Goal: Task Accomplishment & Management: Use online tool/utility

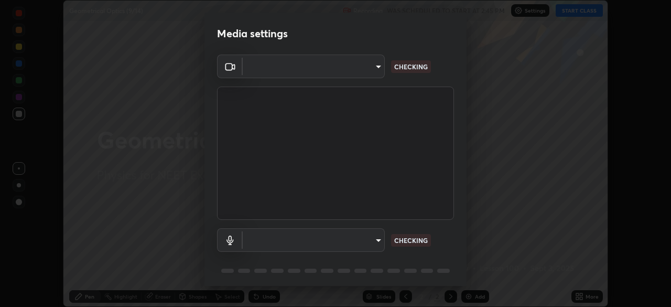
scroll to position [307, 671]
type input "2226f6d28742a26b6e0b51399fa030018956b8f43105e33b3be5017931f45398"
click at [345, 240] on body "Erase all Geometrical Optics (9/14) Recording WAS SCHEDULED TO START AT 2:45 PM…" at bounding box center [335, 153] width 671 height 307
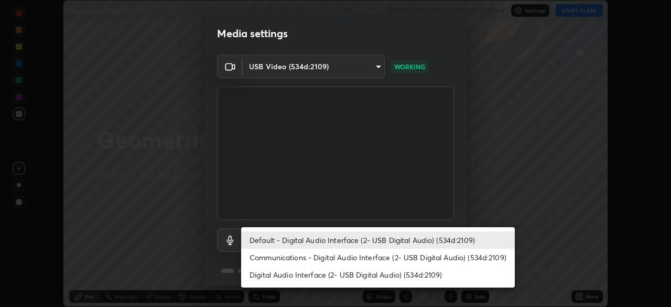
click at [332, 276] on li "Digital Audio Interface (2- USB Digital Audio) (534d:2109)" at bounding box center [378, 274] width 274 height 17
type input "62bcce4cbefccdbc85104c87e6e648d46c4666d442dd78cf9b514089073a0a01"
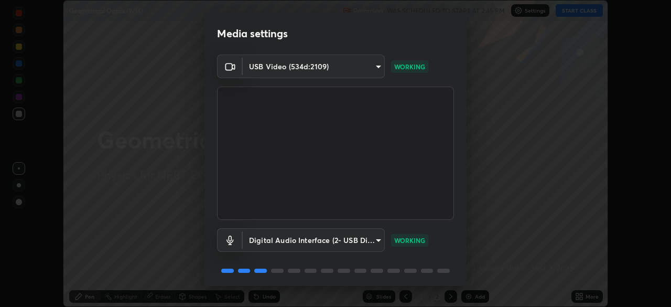
scroll to position [37, 0]
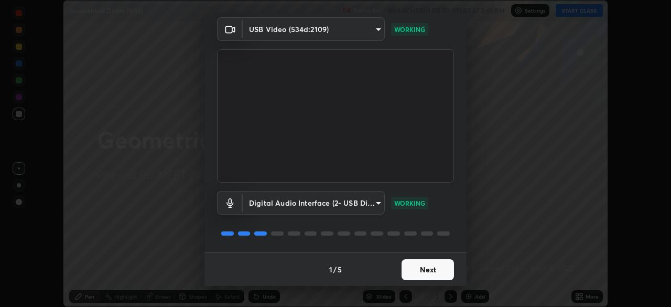
click at [425, 269] on button "Next" at bounding box center [427, 269] width 52 height 21
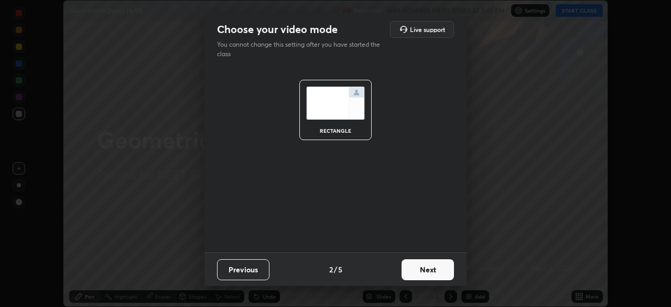
click at [423, 265] on button "Next" at bounding box center [427, 269] width 52 height 21
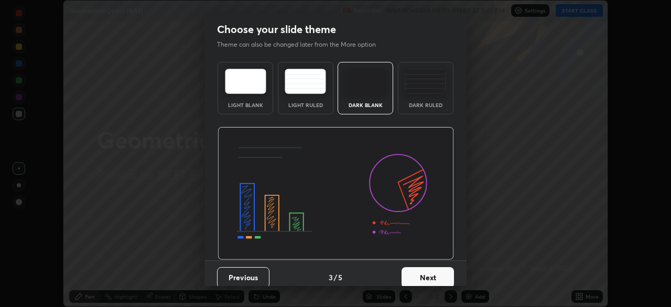
click at [417, 93] on img at bounding box center [425, 81] width 41 height 25
click at [424, 274] on button "Next" at bounding box center [427, 277] width 52 height 21
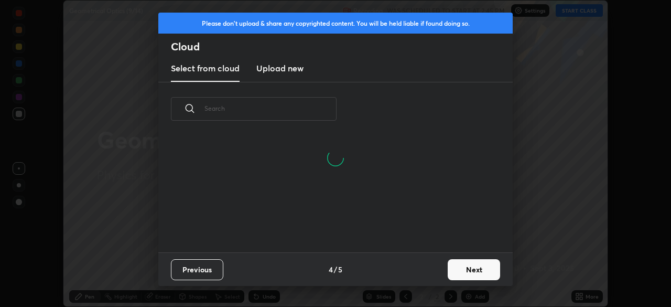
click at [290, 71] on h3 "Upload new" at bounding box center [279, 68] width 47 height 13
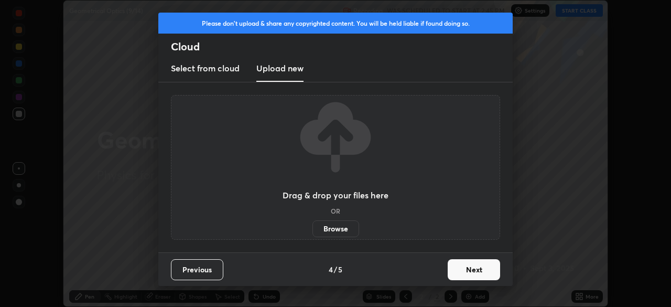
click at [332, 227] on label "Browse" at bounding box center [335, 228] width 47 height 17
click at [312, 227] on input "Browse" at bounding box center [312, 228] width 0 height 17
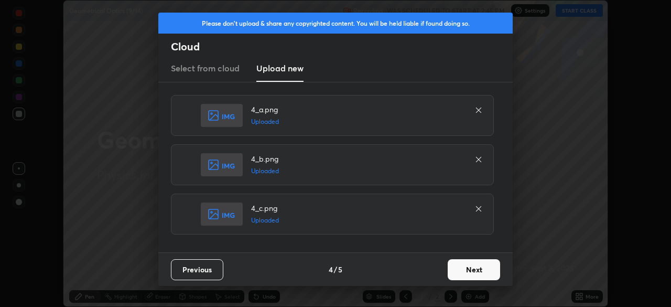
scroll to position [44, 0]
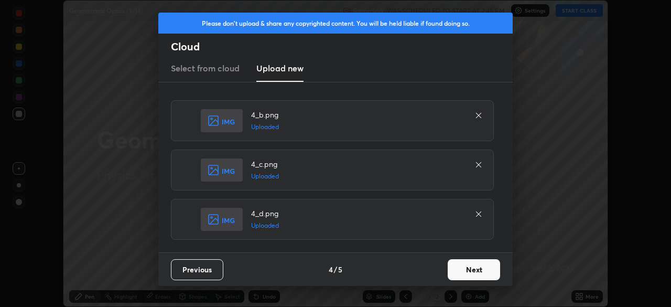
click at [464, 269] on button "Next" at bounding box center [474, 269] width 52 height 21
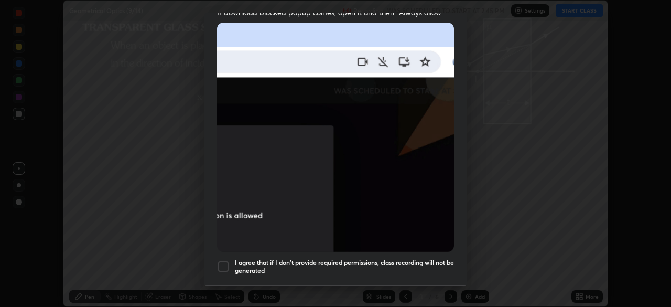
scroll to position [227, 0]
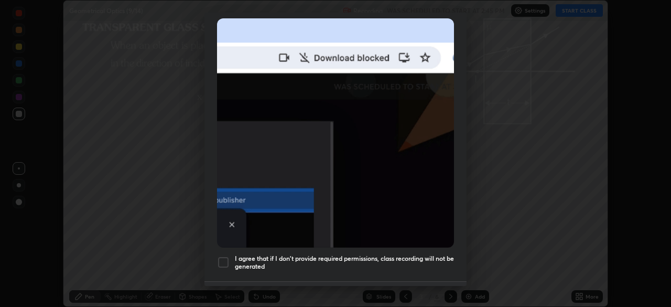
click at [225, 256] on div at bounding box center [223, 262] width 13 height 13
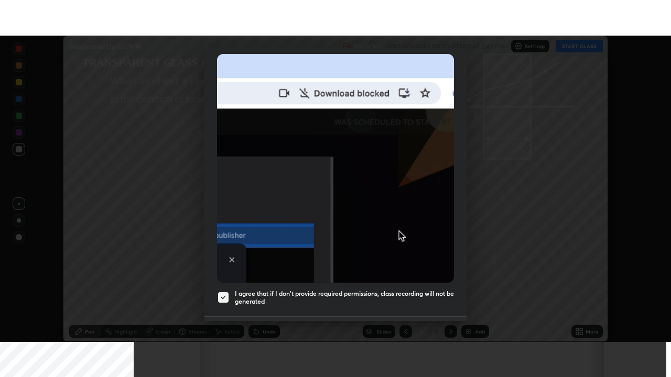
scroll to position [251, 0]
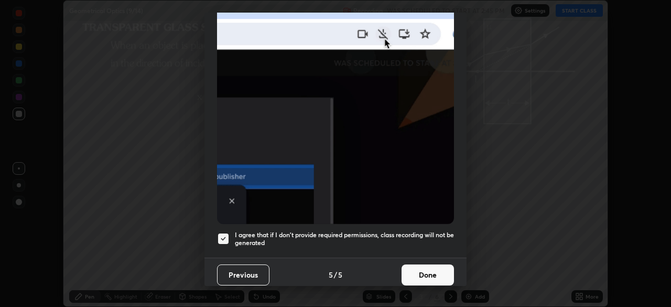
click at [417, 269] on button "Done" at bounding box center [427, 274] width 52 height 21
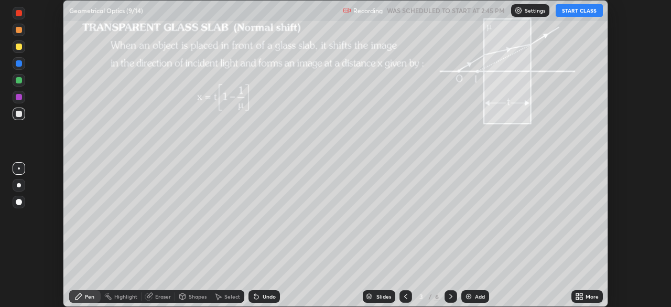
click at [581, 294] on icon at bounding box center [581, 294] width 3 height 3
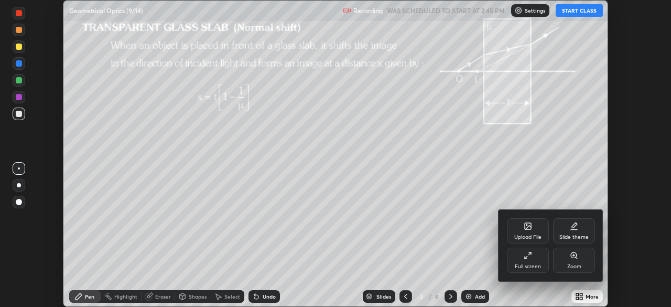
click at [530, 258] on icon at bounding box center [528, 255] width 8 height 8
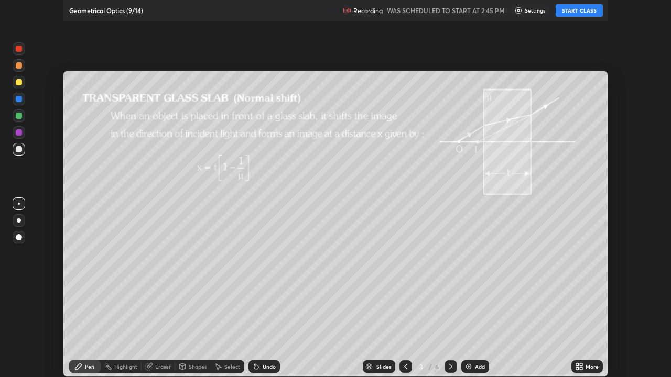
scroll to position [377, 671]
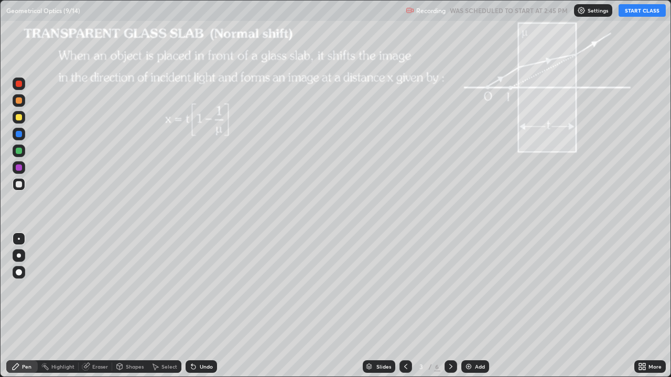
click at [404, 306] on icon at bounding box center [405, 367] width 8 height 8
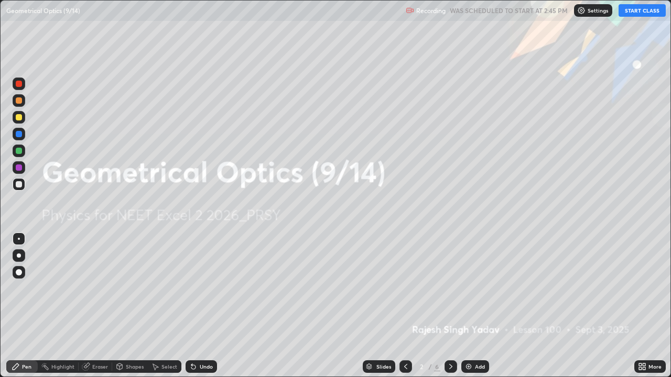
click at [639, 13] on button "START CLASS" at bounding box center [641, 10] width 47 height 13
click at [449, 306] on icon at bounding box center [451, 367] width 8 height 8
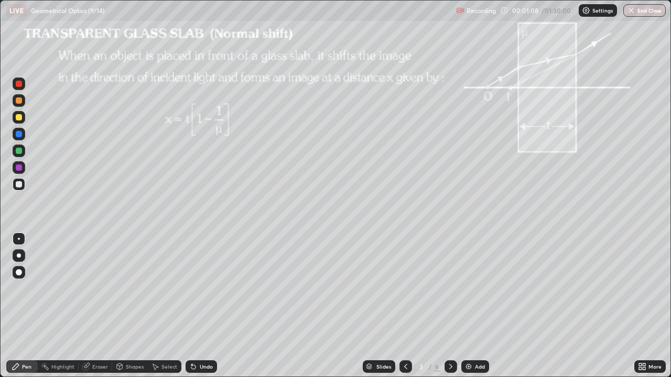
click at [133, 306] on div "Shapes" at bounding box center [135, 366] width 18 height 5
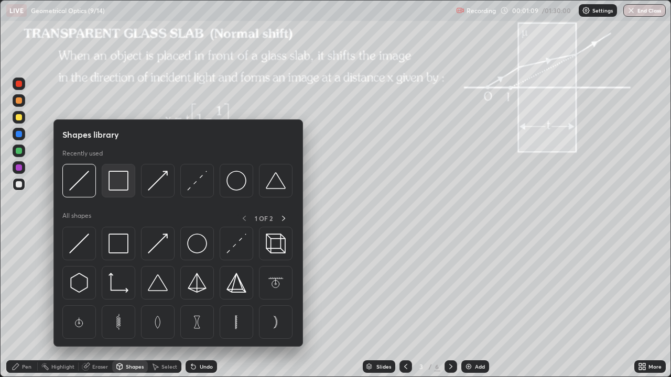
click at [124, 187] on img at bounding box center [118, 181] width 20 height 20
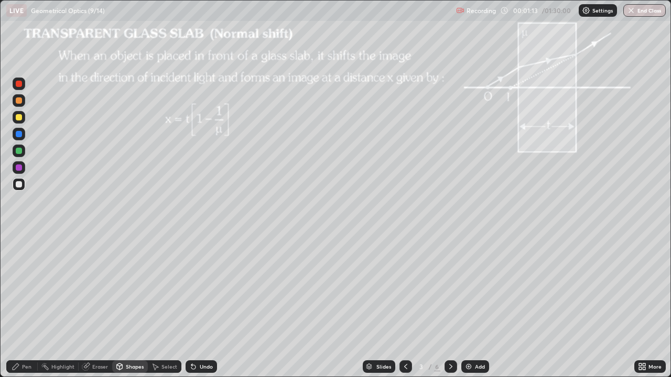
click at [127, 306] on div "Shapes" at bounding box center [135, 366] width 18 height 5
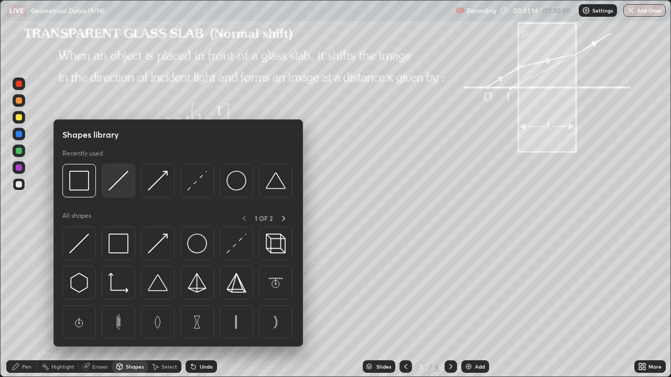
click at [115, 184] on img at bounding box center [118, 181] width 20 height 20
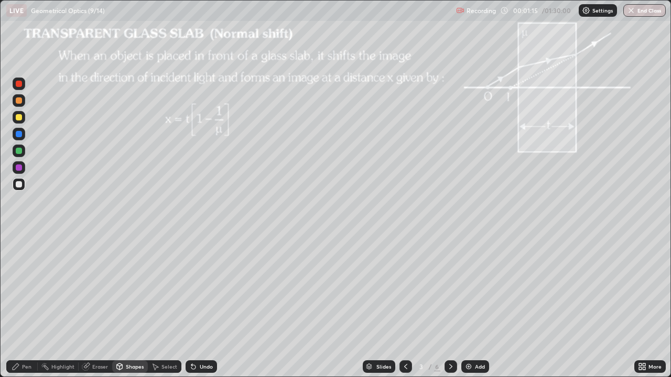
click at [19, 151] on div at bounding box center [19, 151] width 6 height 6
click at [18, 306] on icon at bounding box center [16, 367] width 6 height 6
click at [19, 121] on div at bounding box center [19, 117] width 13 height 13
click at [124, 306] on div "Shapes" at bounding box center [130, 367] width 36 height 13
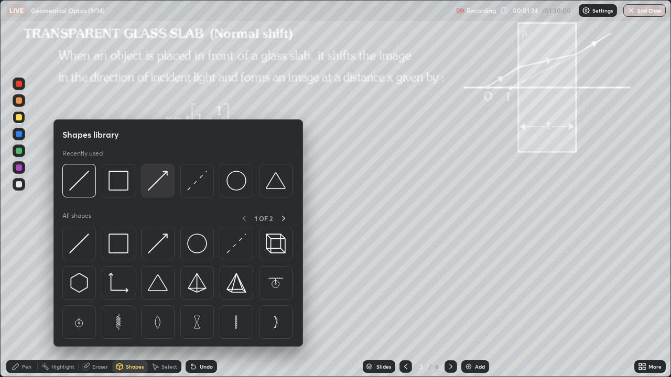
click at [155, 187] on img at bounding box center [158, 181] width 20 height 20
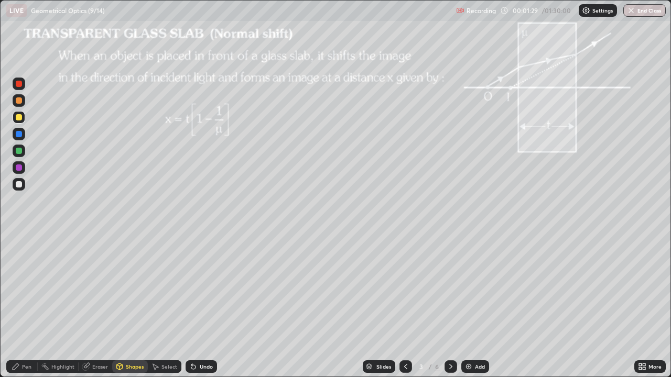
click at [130, 306] on div "Shapes" at bounding box center [135, 366] width 18 height 5
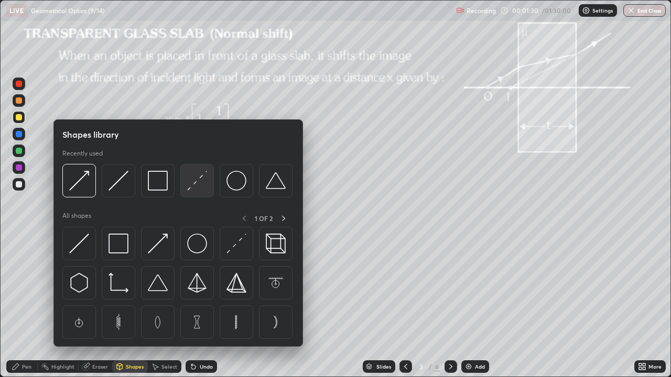
click at [192, 187] on img at bounding box center [197, 181] width 20 height 20
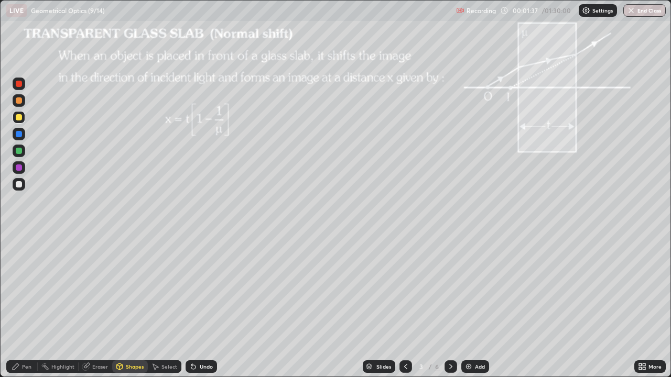
click at [127, 306] on div "Shapes" at bounding box center [135, 366] width 18 height 5
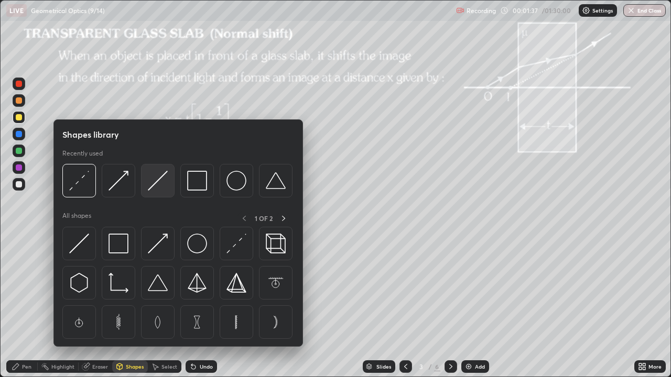
click at [153, 190] on img at bounding box center [158, 181] width 20 height 20
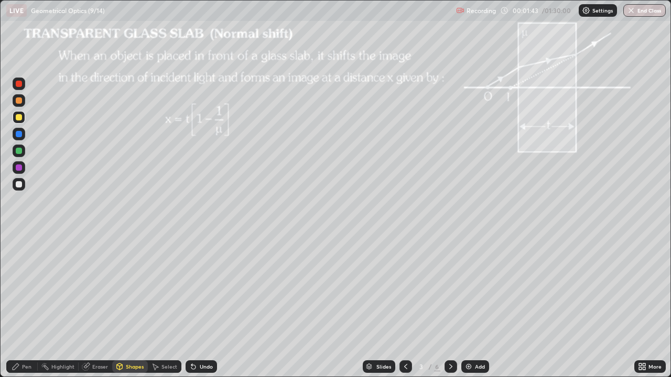
click at [27, 306] on div "Pen" at bounding box center [26, 366] width 9 height 5
click at [20, 185] on div at bounding box center [19, 184] width 6 height 6
click at [129, 306] on div "Shapes" at bounding box center [135, 366] width 18 height 5
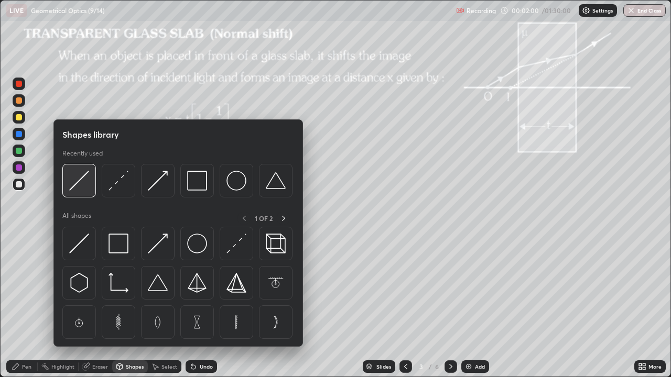
click at [83, 180] on img at bounding box center [79, 181] width 20 height 20
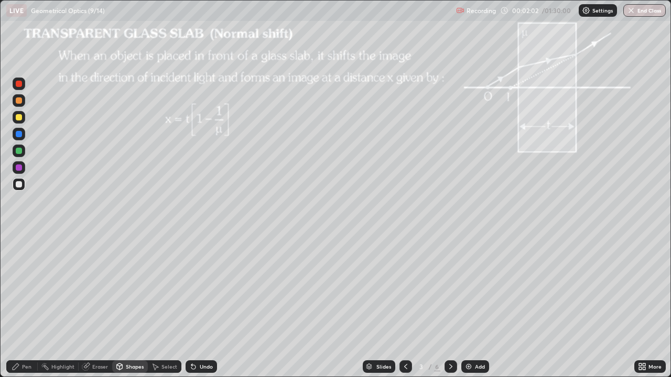
click at [19, 149] on div at bounding box center [19, 151] width 6 height 6
click at [128, 306] on div "Shapes" at bounding box center [135, 366] width 18 height 5
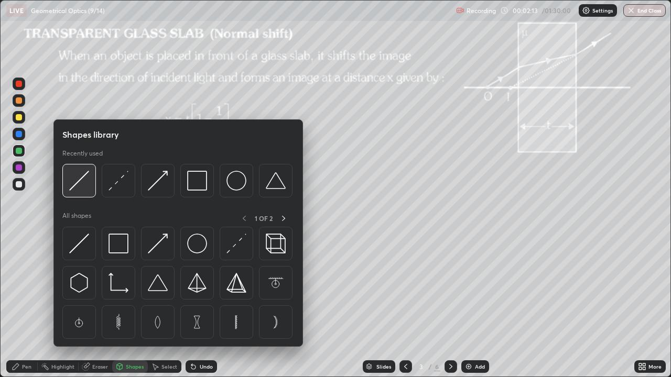
click at [79, 183] on img at bounding box center [79, 181] width 20 height 20
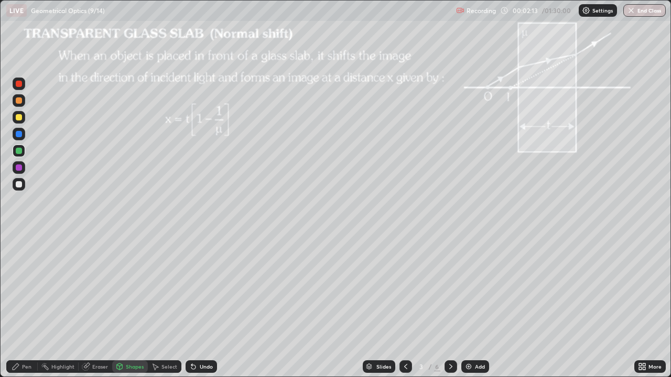
click at [23, 184] on div at bounding box center [19, 184] width 13 height 13
click at [126, 306] on div "Shapes" at bounding box center [135, 366] width 18 height 5
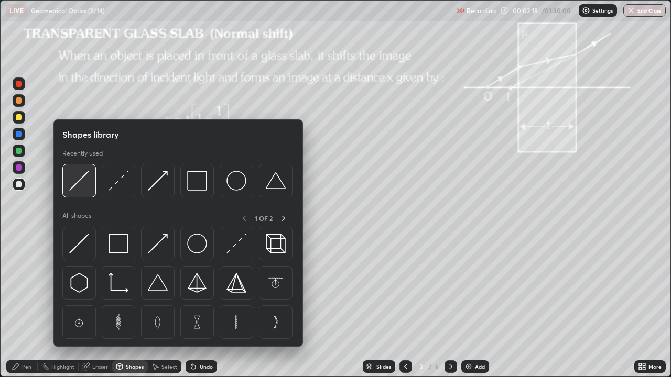
click at [77, 180] on img at bounding box center [79, 181] width 20 height 20
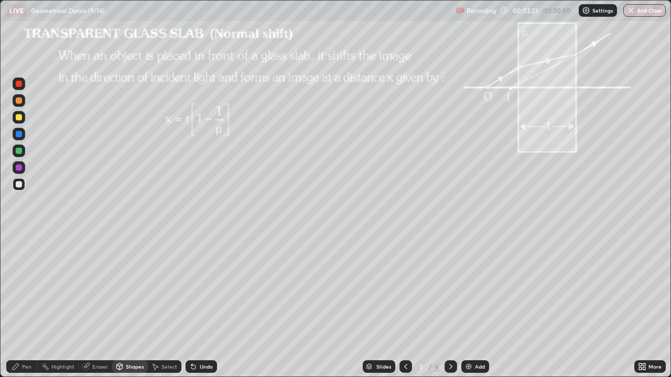
click at [20, 118] on div at bounding box center [19, 117] width 6 height 6
click at [123, 306] on div "Shapes" at bounding box center [130, 367] width 36 height 13
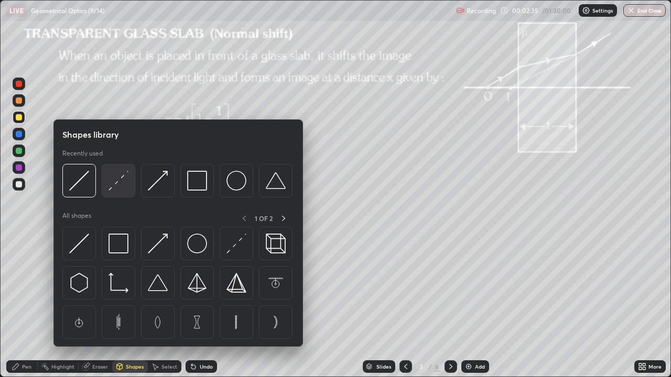
click at [113, 186] on img at bounding box center [118, 181] width 20 height 20
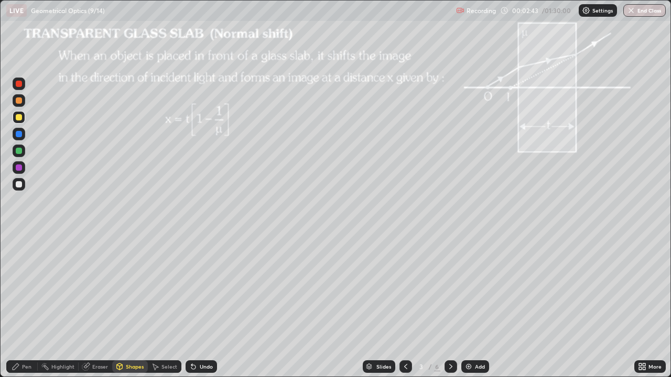
click at [29, 306] on div "Pen" at bounding box center [26, 366] width 9 height 5
click at [19, 184] on div at bounding box center [19, 184] width 6 height 6
click at [19, 119] on div at bounding box center [19, 117] width 6 height 6
click at [126, 306] on div "Shapes" at bounding box center [135, 366] width 18 height 5
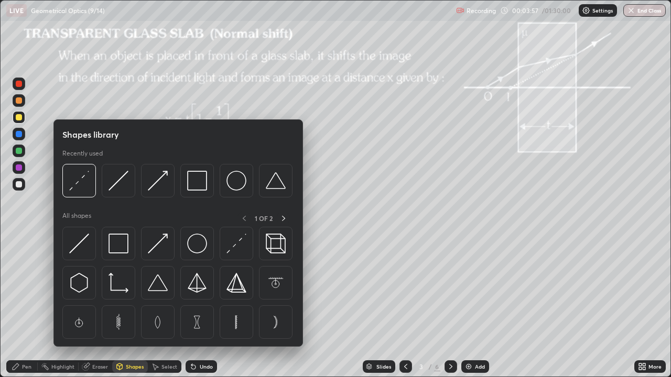
click at [18, 185] on div at bounding box center [19, 184] width 6 height 6
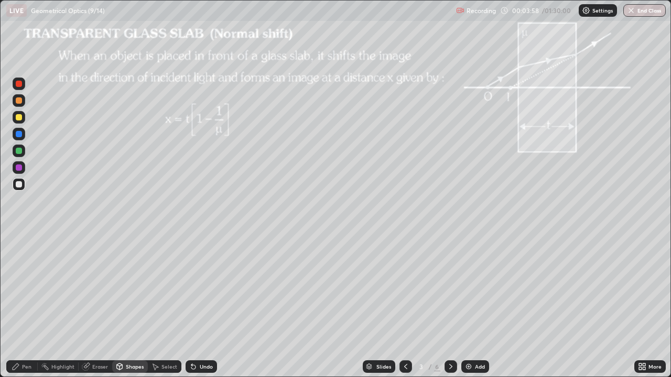
click at [119, 306] on icon at bounding box center [119, 368] width 0 height 4
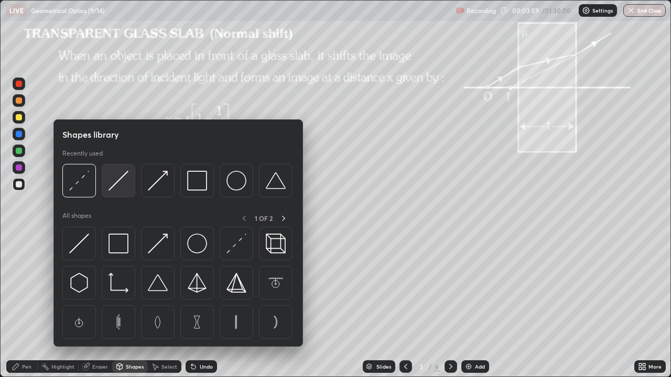
click at [112, 189] on img at bounding box center [118, 181] width 20 height 20
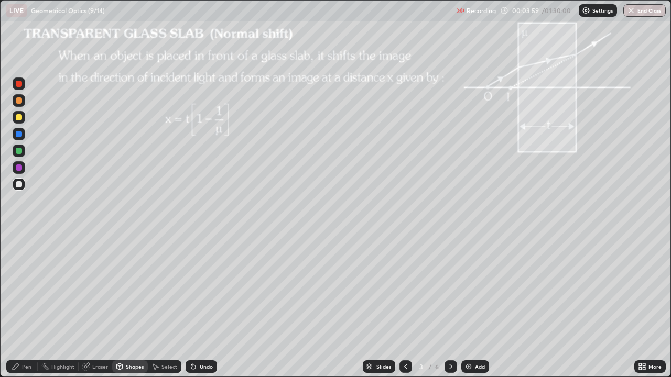
click at [27, 306] on div "Pen" at bounding box center [26, 366] width 9 height 5
click at [19, 256] on div at bounding box center [19, 256] width 4 height 4
click at [127, 306] on div "Shapes" at bounding box center [135, 366] width 18 height 5
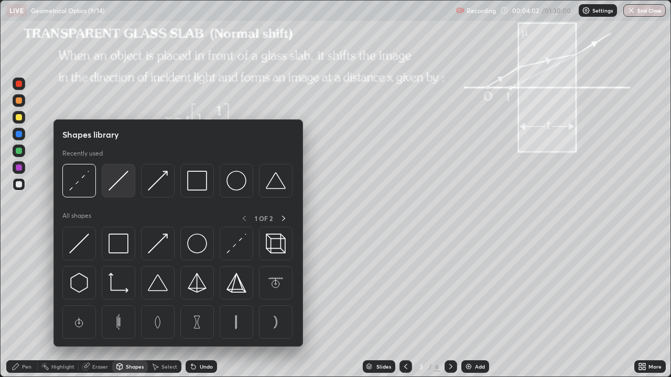
click at [112, 185] on img at bounding box center [118, 181] width 20 height 20
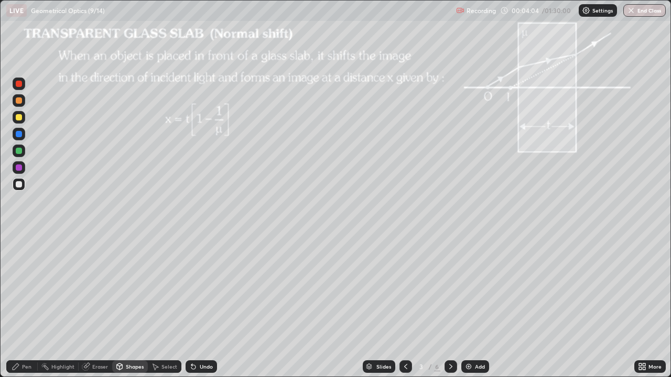
click at [19, 151] on div at bounding box center [19, 151] width 6 height 6
click at [24, 306] on div "Pen" at bounding box center [26, 366] width 9 height 5
click at [127, 306] on div "Shapes" at bounding box center [135, 366] width 18 height 5
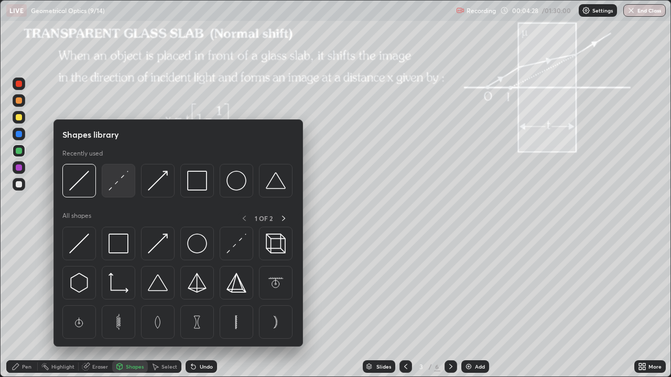
click at [120, 189] on img at bounding box center [118, 181] width 20 height 20
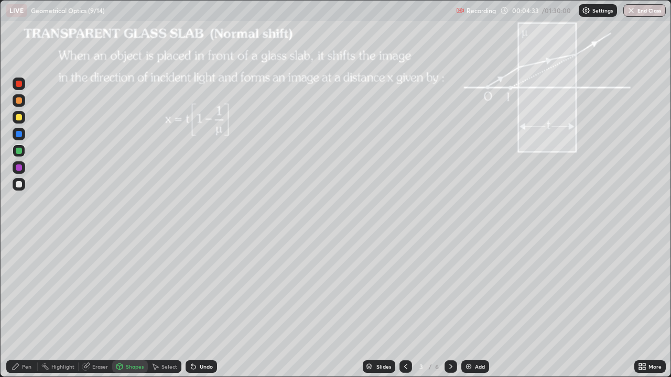
click at [26, 306] on div "Pen" at bounding box center [26, 366] width 9 height 5
click at [20, 186] on div at bounding box center [19, 184] width 6 height 6
click at [19, 239] on div at bounding box center [19, 239] width 2 height 2
click at [200, 306] on div "Undo" at bounding box center [201, 367] width 31 height 13
click at [212, 306] on div "Undo" at bounding box center [201, 367] width 31 height 13
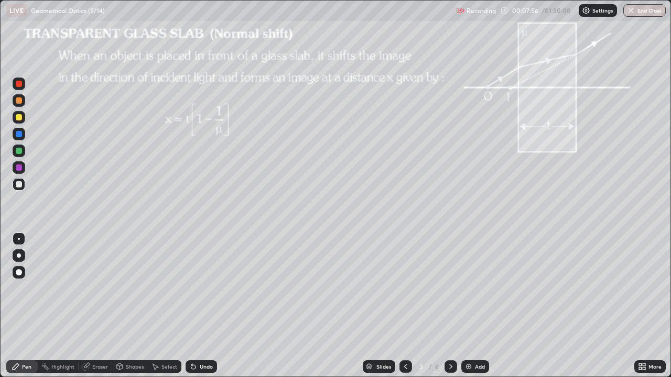
click at [17, 119] on div at bounding box center [19, 117] width 6 height 6
click at [19, 254] on div at bounding box center [19, 256] width 4 height 4
click at [477, 306] on div "Add" at bounding box center [480, 366] width 10 height 5
click at [19, 101] on div at bounding box center [19, 100] width 6 height 6
click at [164, 306] on div "Select" at bounding box center [169, 366] width 16 height 5
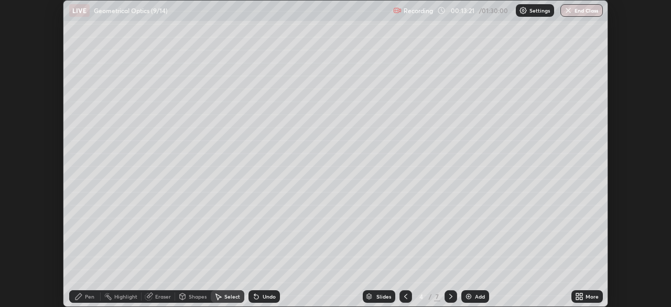
scroll to position [307, 670]
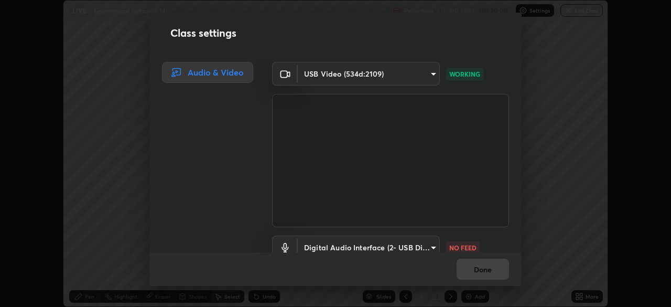
click at [419, 241] on body "Erase all LIVE Geometrical Optics (9/14) Recording 00:13:31 / 01:30:00 Settings…" at bounding box center [335, 153] width 671 height 307
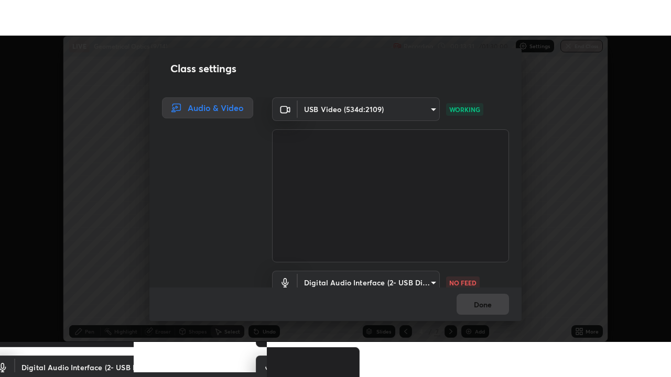
scroll to position [9, 0]
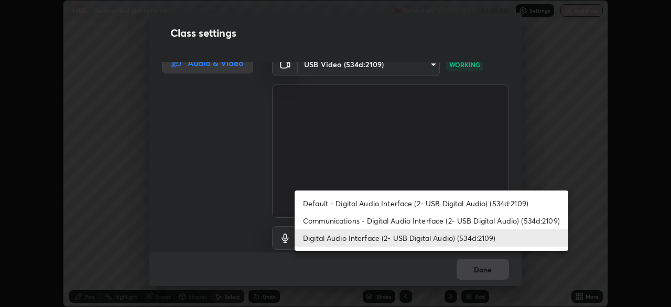
click at [378, 222] on li "Communications - Digital Audio Interface (2- USB Digital Audio) (534d:2109)" at bounding box center [432, 220] width 274 height 17
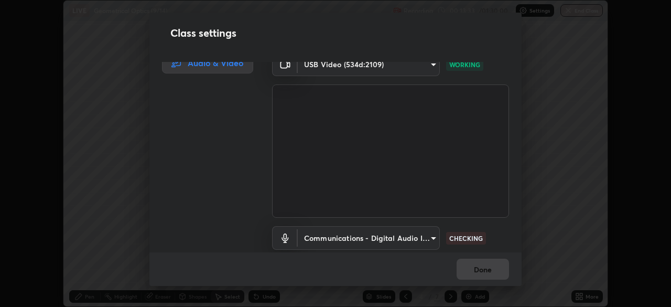
click at [379, 237] on body "Erase all LIVE Geometrical Optics (9/14) Recording 00:13:33 / 01:30:00 Settings…" at bounding box center [335, 153] width 671 height 307
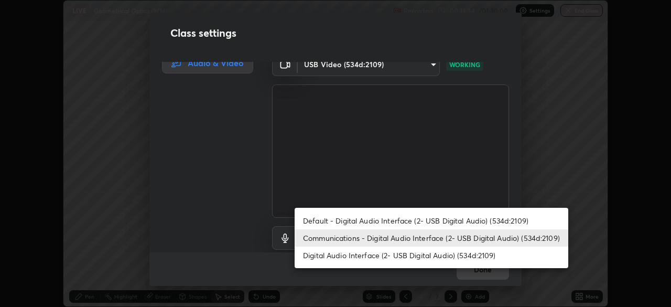
click at [377, 256] on li "Digital Audio Interface (2- USB Digital Audio) (534d:2109)" at bounding box center [432, 254] width 274 height 17
type input "62bcce4cbefccdbc85104c87e6e648d46c4666d442dd78cf9b514089073a0a01"
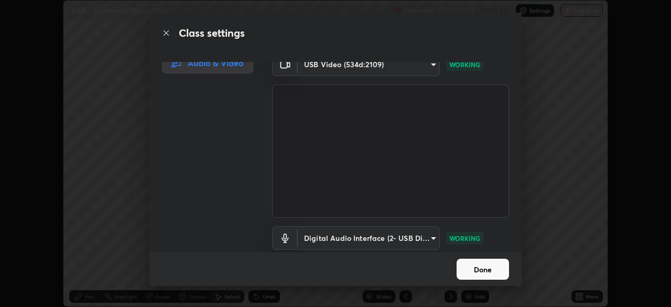
click at [579, 295] on div "Class settings Audio & Video USB Video (534d:2109) 2226f6d28742a26b6e0b51399fa0…" at bounding box center [335, 153] width 671 height 307
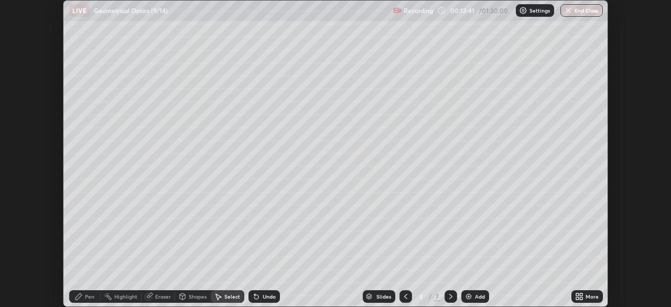
click at [581, 294] on icon at bounding box center [581, 294] width 3 height 3
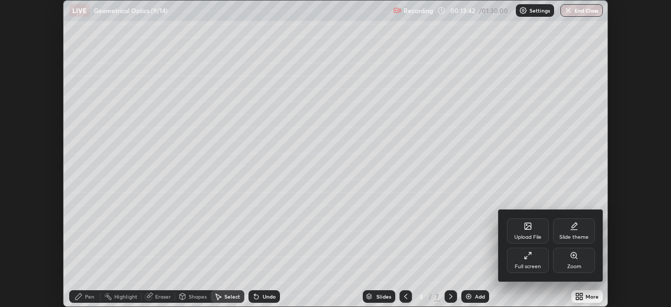
click at [529, 259] on div "Full screen" at bounding box center [528, 259] width 42 height 25
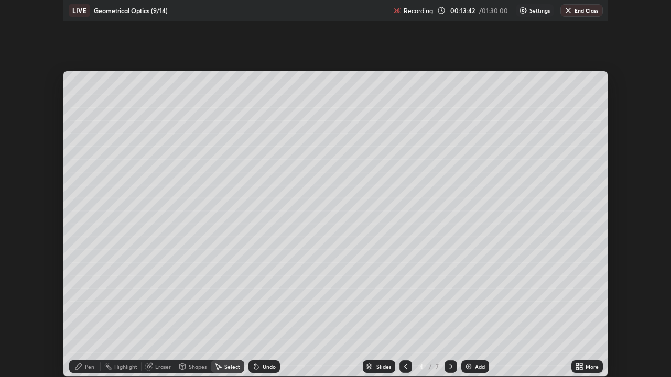
scroll to position [377, 671]
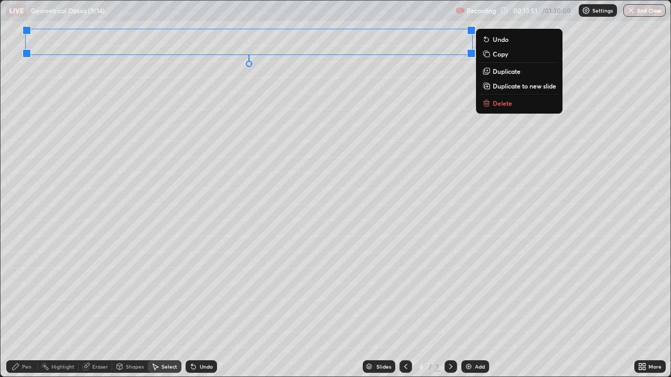
click at [126, 306] on div "Shapes" at bounding box center [135, 366] width 18 height 5
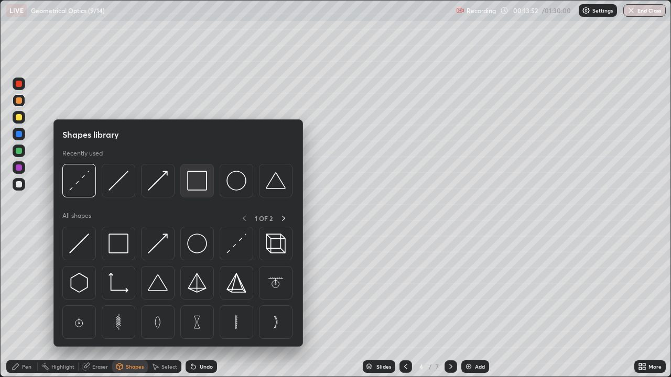
click at [188, 186] on img at bounding box center [197, 181] width 20 height 20
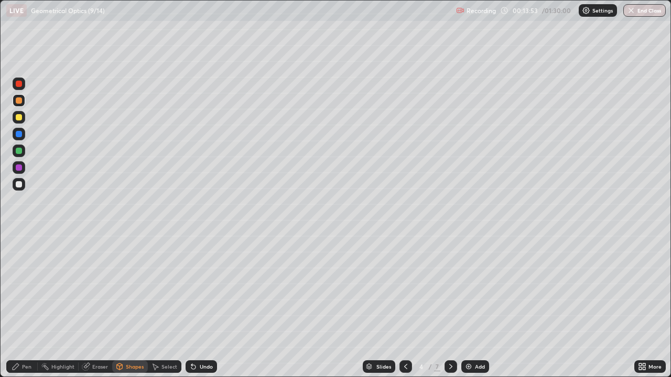
click at [23, 185] on div at bounding box center [19, 184] width 13 height 13
click at [127, 306] on div "Shapes" at bounding box center [135, 366] width 18 height 5
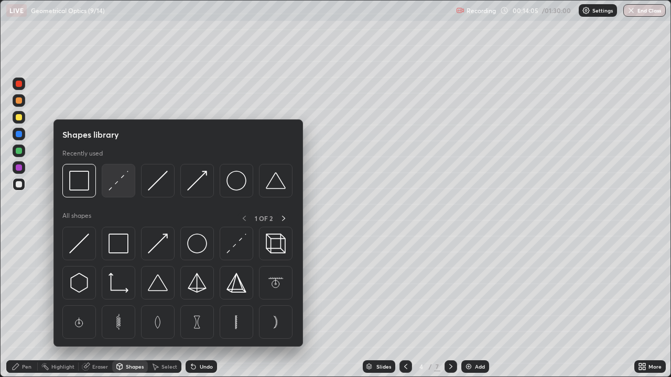
click at [113, 188] on img at bounding box center [118, 181] width 20 height 20
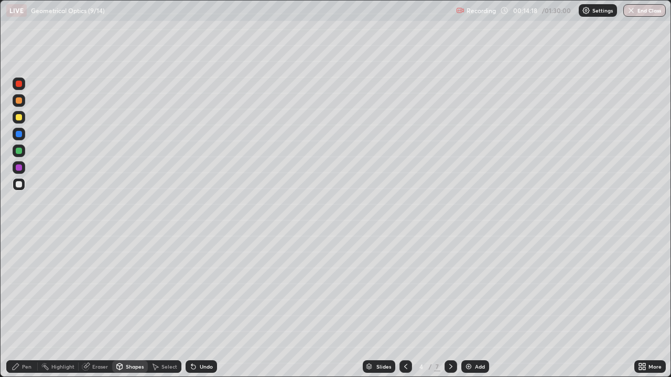
click at [126, 306] on div "Shapes" at bounding box center [135, 366] width 18 height 5
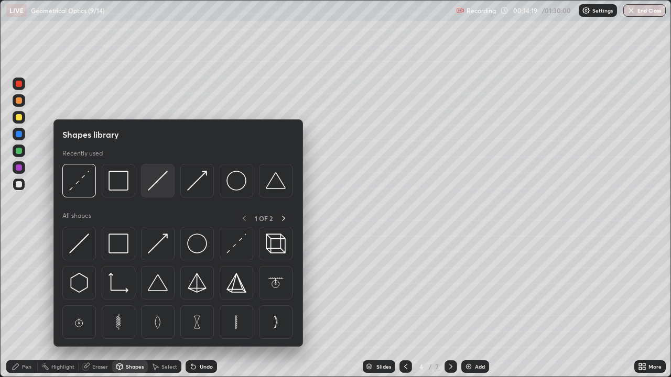
click at [153, 188] on img at bounding box center [158, 181] width 20 height 20
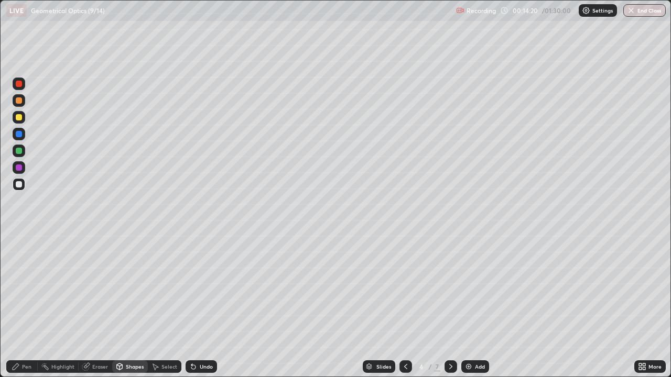
click at [20, 150] on div at bounding box center [19, 151] width 6 height 6
click at [201, 306] on div "Undo" at bounding box center [206, 366] width 13 height 5
click at [128, 306] on div "Shapes" at bounding box center [135, 366] width 18 height 5
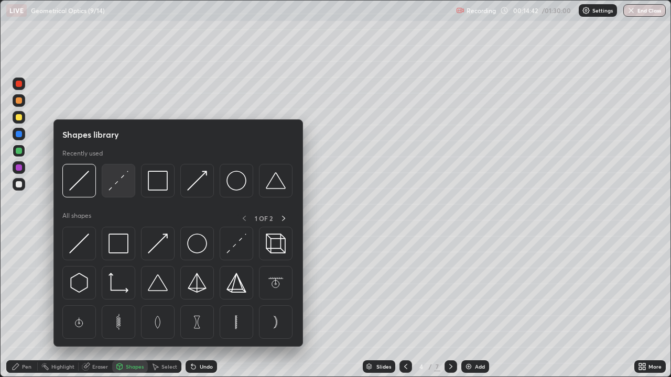
click at [118, 182] on img at bounding box center [118, 181] width 20 height 20
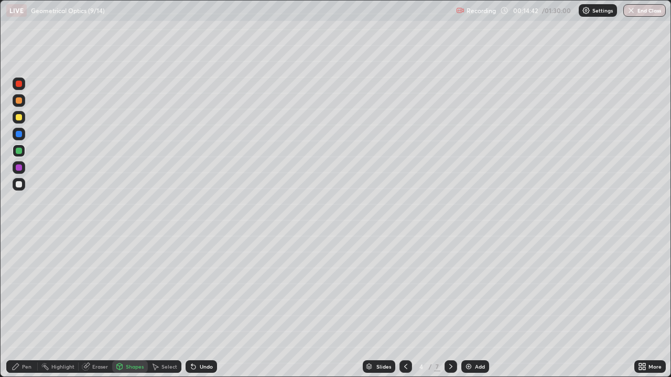
click at [19, 118] on div at bounding box center [19, 117] width 6 height 6
click at [18, 306] on div "Pen" at bounding box center [21, 367] width 31 height 13
click at [18, 185] on div at bounding box center [19, 184] width 6 height 6
click at [19, 168] on div at bounding box center [19, 168] width 6 height 6
click at [129, 306] on div "Shapes" at bounding box center [135, 366] width 18 height 5
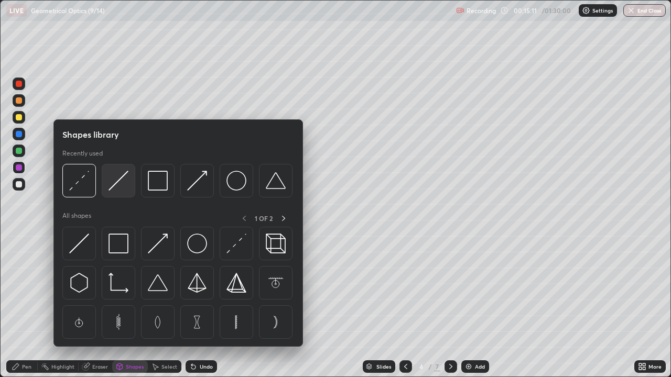
click at [117, 183] on img at bounding box center [118, 181] width 20 height 20
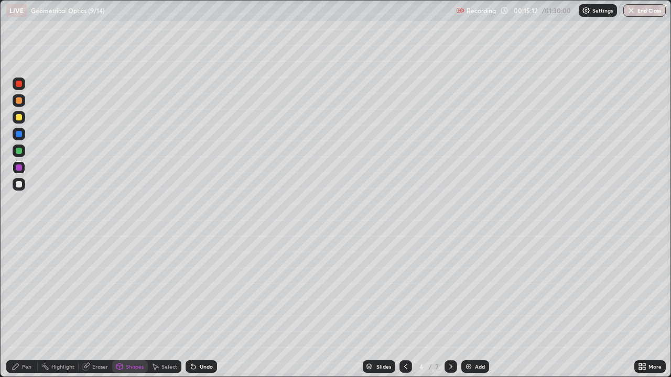
click at [20, 153] on div at bounding box center [19, 151] width 6 height 6
click at [27, 306] on div "Pen" at bounding box center [21, 367] width 31 height 13
click at [19, 186] on div at bounding box center [19, 184] width 6 height 6
click at [20, 168] on div at bounding box center [19, 168] width 6 height 6
click at [23, 184] on div at bounding box center [19, 184] width 13 height 13
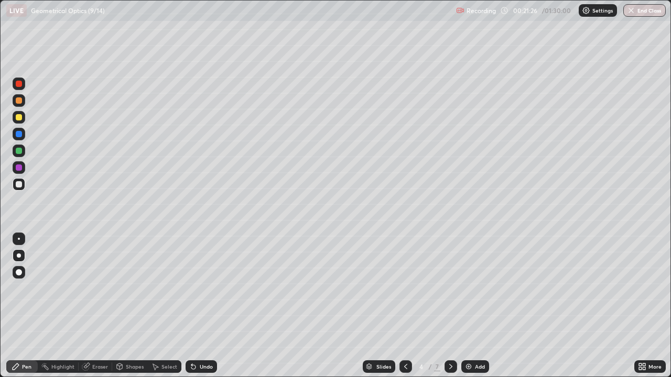
click at [20, 100] on div at bounding box center [19, 100] width 6 height 6
click at [450, 306] on icon at bounding box center [450, 366] width 3 height 5
click at [131, 306] on div "Shapes" at bounding box center [135, 366] width 18 height 5
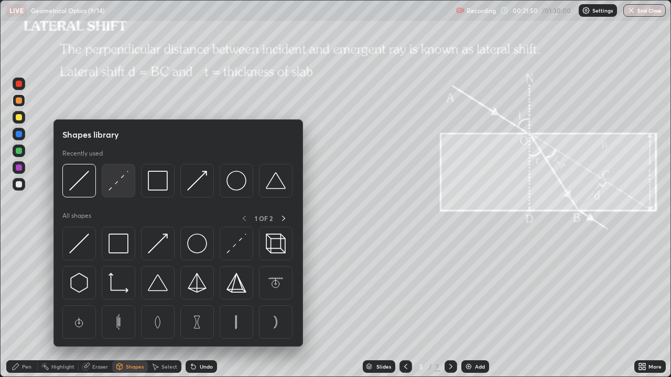
click at [120, 182] on img at bounding box center [118, 181] width 20 height 20
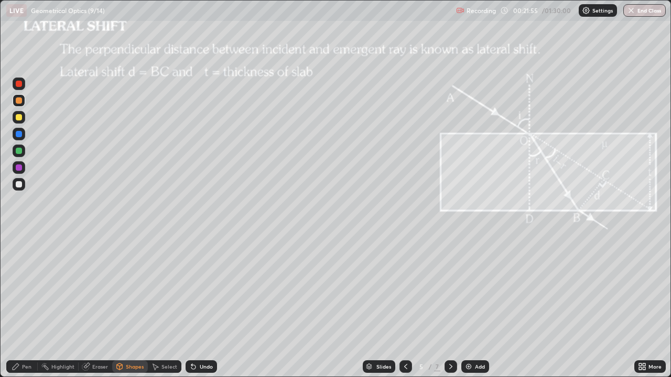
click at [130, 306] on div "Shapes" at bounding box center [135, 366] width 18 height 5
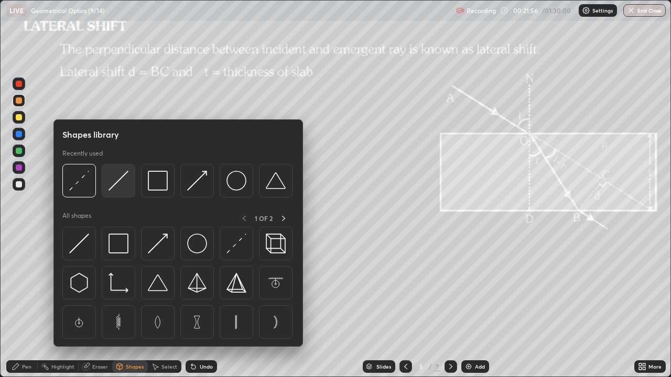
click at [121, 183] on img at bounding box center [118, 181] width 20 height 20
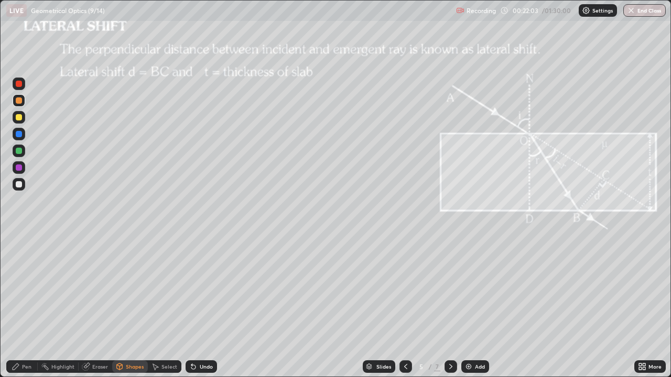
click at [27, 306] on div "Pen" at bounding box center [26, 366] width 9 height 5
click at [19, 151] on div at bounding box center [19, 151] width 6 height 6
click at [19, 168] on div at bounding box center [19, 168] width 6 height 6
click at [137, 306] on div "Shapes" at bounding box center [135, 366] width 18 height 5
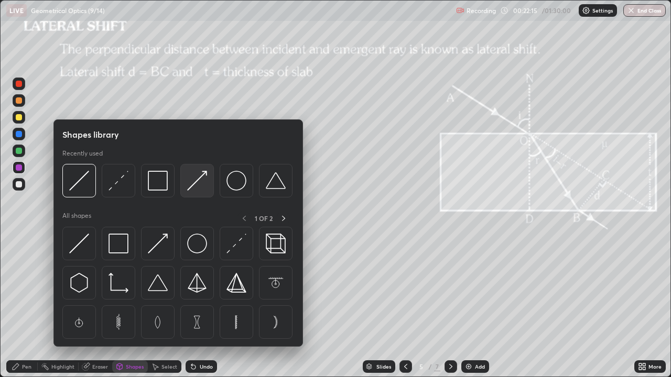
click at [197, 183] on img at bounding box center [197, 181] width 20 height 20
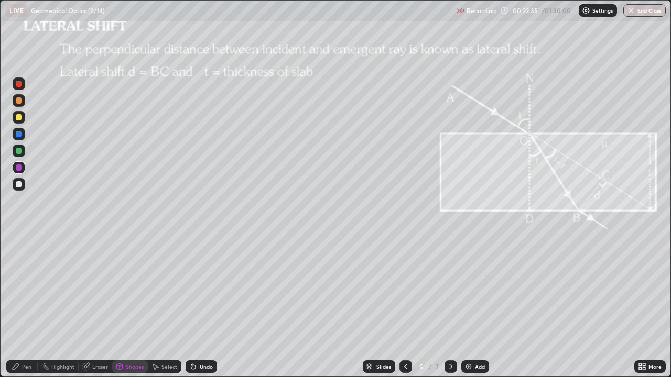
click at [20, 183] on div at bounding box center [19, 184] width 6 height 6
click at [20, 103] on div at bounding box center [19, 100] width 6 height 6
click at [19, 306] on icon at bounding box center [16, 367] width 8 height 8
click at [90, 306] on div "Eraser" at bounding box center [96, 367] width 34 height 13
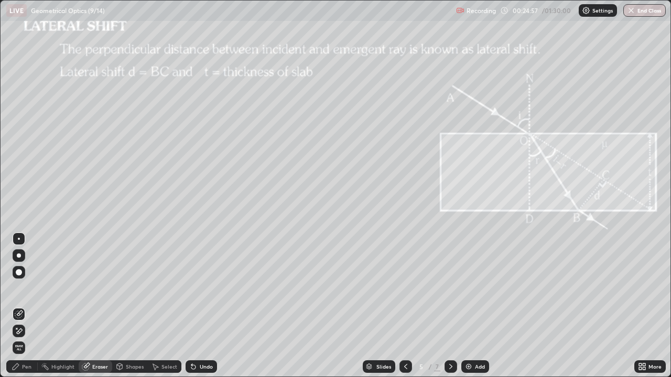
click at [18, 306] on icon at bounding box center [16, 367] width 8 height 8
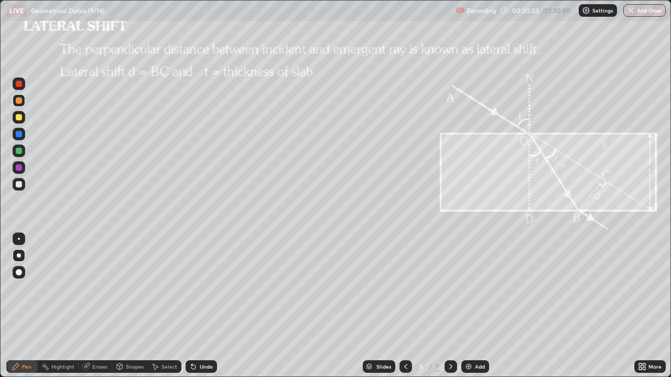
click at [96, 306] on div "Eraser" at bounding box center [100, 366] width 16 height 5
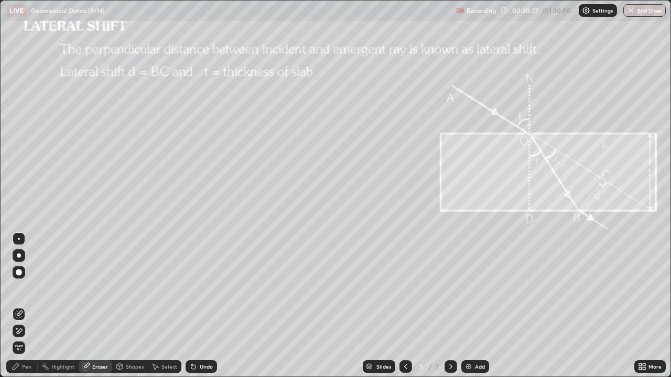
click at [126, 306] on div "Shapes" at bounding box center [135, 366] width 18 height 5
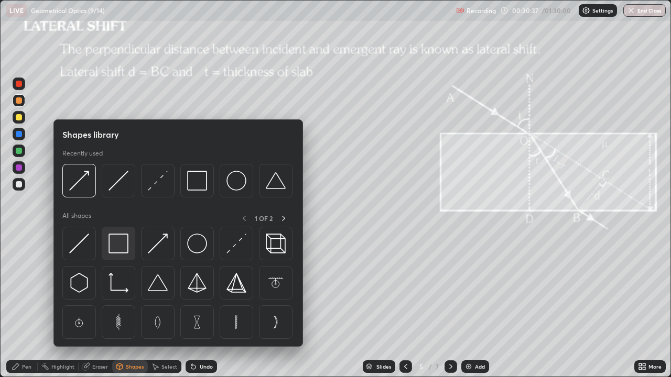
click at [123, 248] on img at bounding box center [118, 244] width 20 height 20
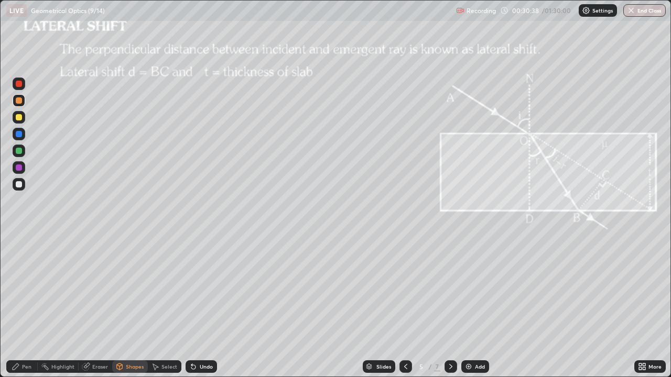
click at [20, 184] on div at bounding box center [19, 184] width 6 height 6
click at [26, 306] on div "Pen" at bounding box center [26, 366] width 9 height 5
click at [451, 306] on icon at bounding box center [451, 367] width 8 height 8
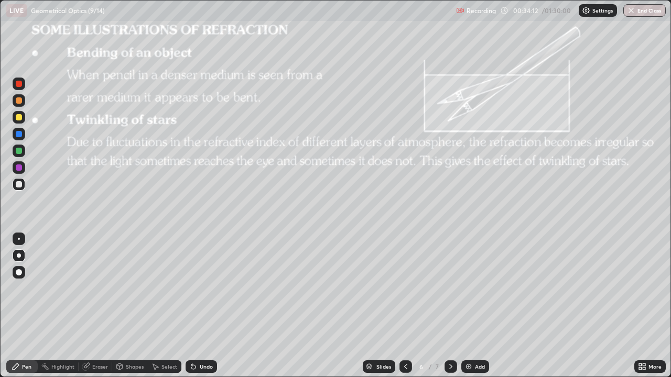
click at [449, 306] on icon at bounding box center [451, 367] width 8 height 8
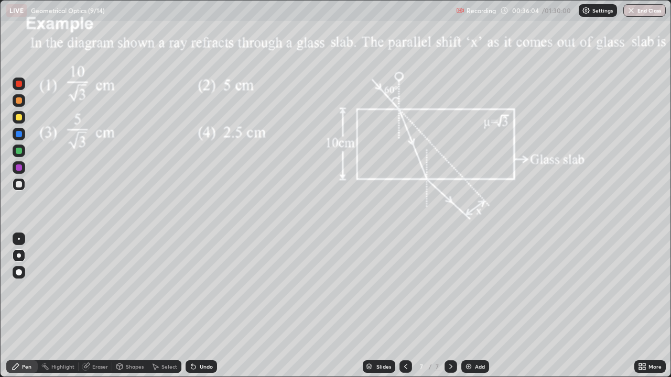
click at [20, 119] on div at bounding box center [19, 117] width 6 height 6
click at [648, 306] on div "More" at bounding box center [654, 366] width 13 height 5
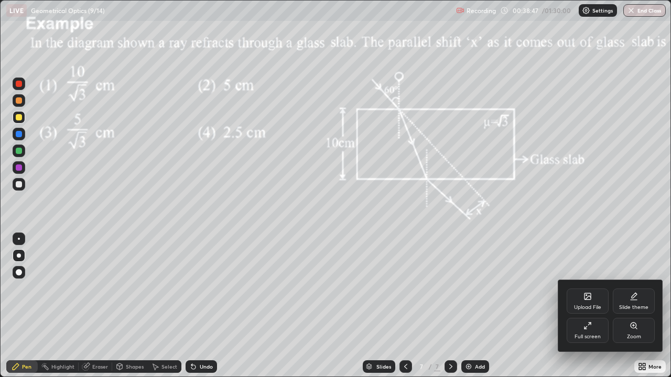
click at [594, 301] on div "Upload File" at bounding box center [588, 301] width 42 height 25
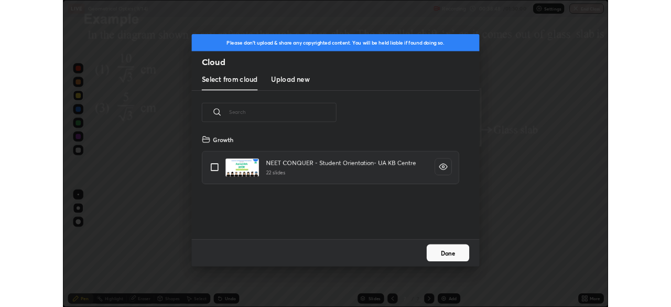
scroll to position [129, 336]
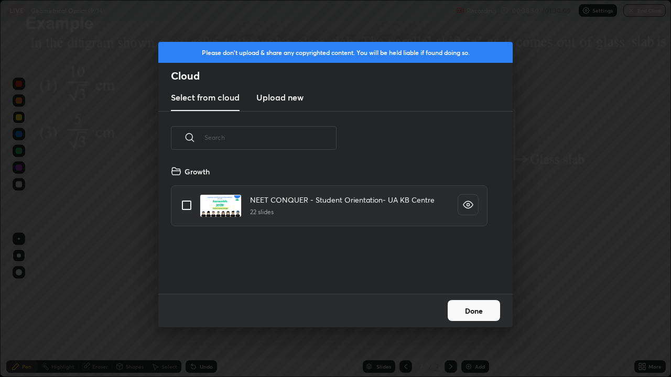
click at [281, 100] on h3 "Upload new" at bounding box center [279, 97] width 47 height 13
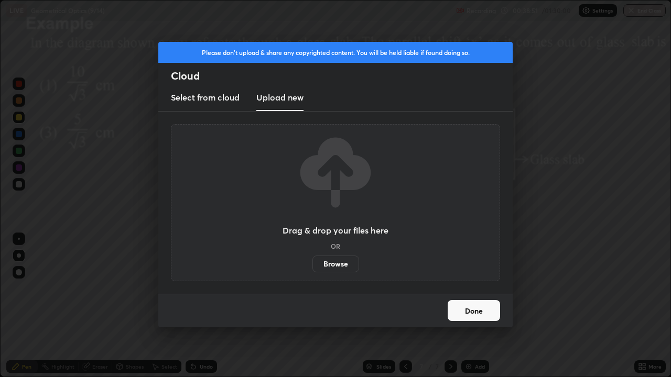
click at [327, 257] on label "Browse" at bounding box center [335, 264] width 47 height 17
click at [312, 257] on input "Browse" at bounding box center [312, 264] width 0 height 17
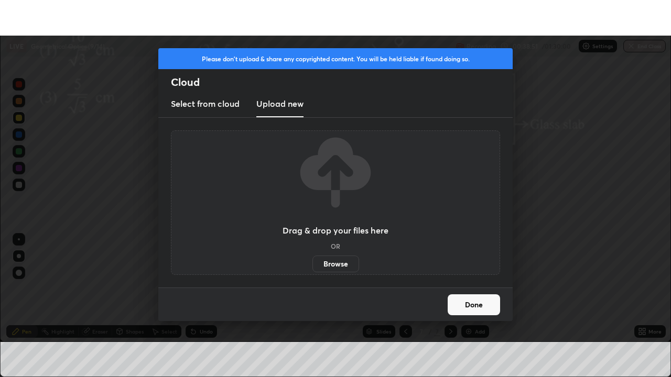
scroll to position [52104, 51740]
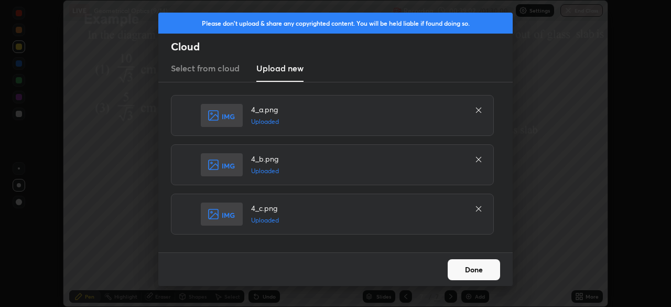
click at [471, 269] on button "Done" at bounding box center [474, 269] width 52 height 21
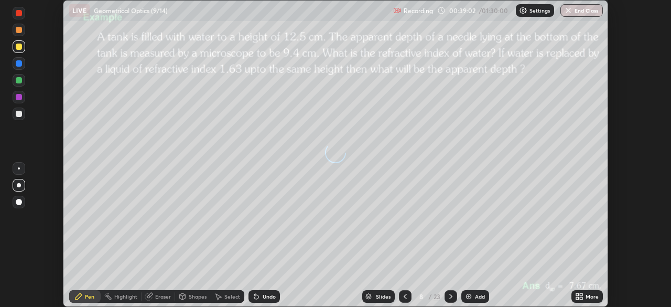
click at [584, 297] on div "More" at bounding box center [586, 296] width 31 height 13
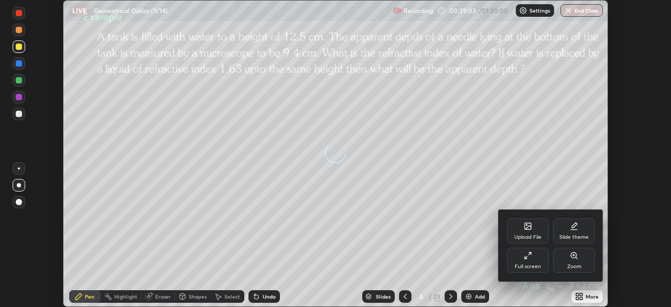
click at [530, 258] on icon at bounding box center [528, 255] width 8 height 8
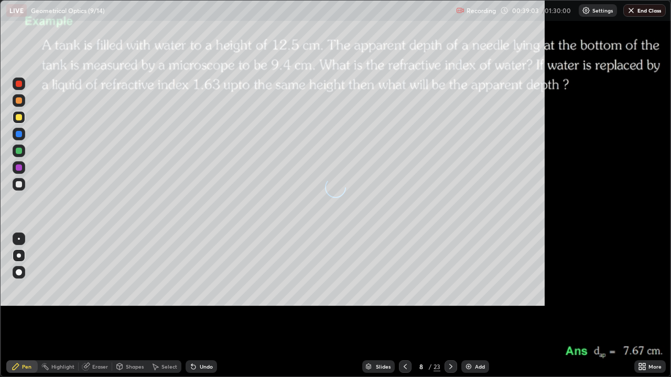
scroll to position [377, 671]
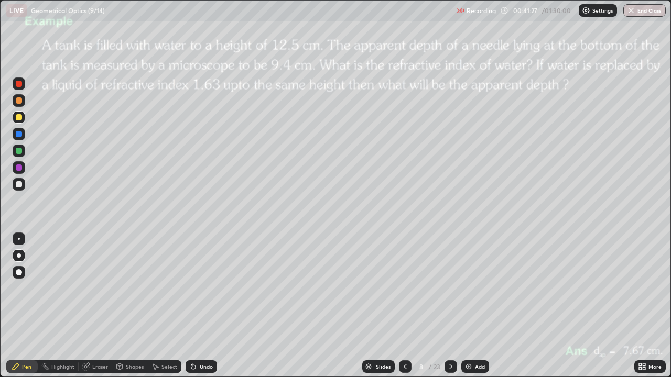
click at [134, 306] on div "Shapes" at bounding box center [135, 366] width 18 height 5
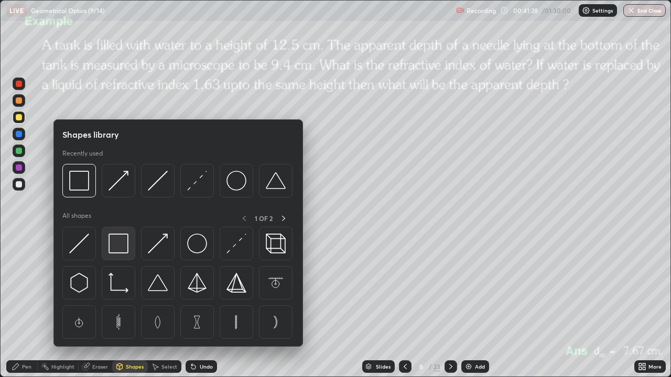
click at [126, 241] on img at bounding box center [118, 244] width 20 height 20
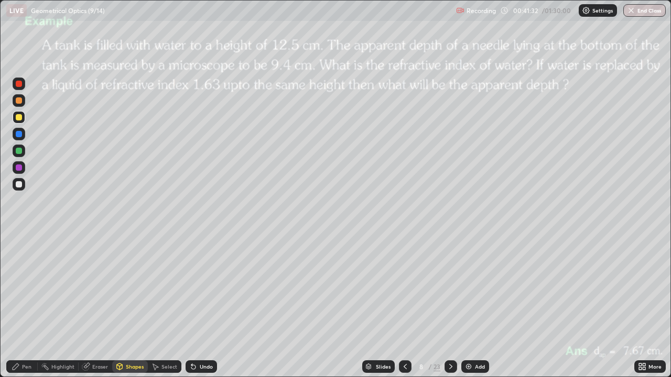
click at [98, 306] on div "Eraser" at bounding box center [100, 366] width 16 height 5
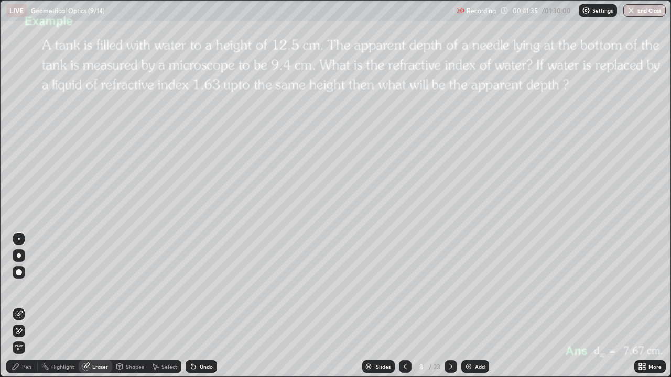
click at [128, 306] on div "Shapes" at bounding box center [135, 366] width 18 height 5
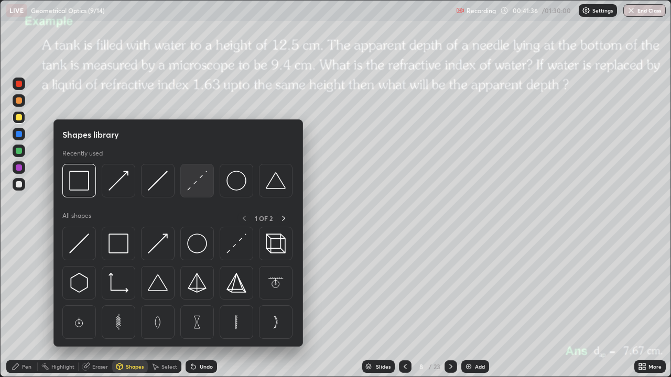
click at [196, 182] on img at bounding box center [197, 181] width 20 height 20
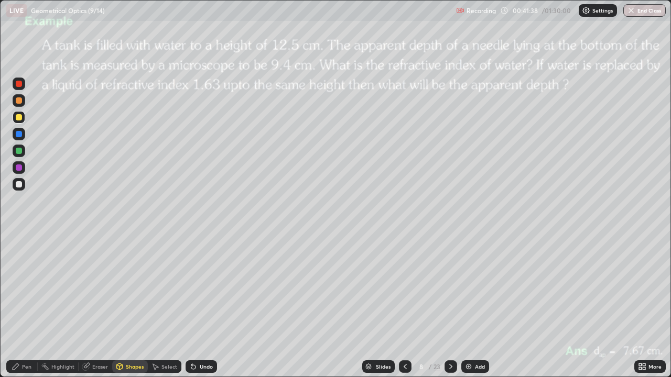
click at [19, 135] on div at bounding box center [19, 134] width 6 height 6
click at [24, 306] on div "Pen" at bounding box center [26, 366] width 9 height 5
click at [18, 170] on div at bounding box center [19, 168] width 6 height 6
click at [20, 123] on div at bounding box center [19, 117] width 13 height 13
click at [449, 306] on icon at bounding box center [451, 367] width 8 height 8
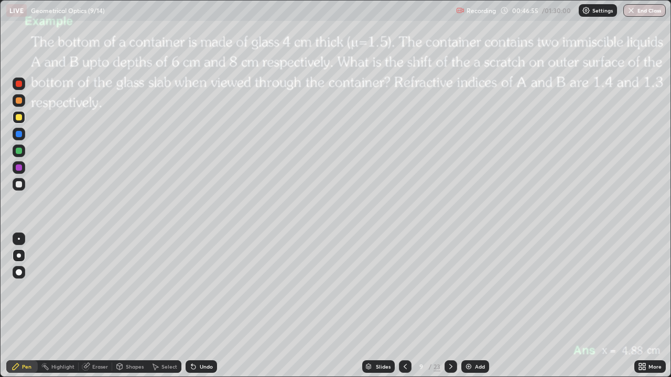
click at [449, 306] on icon at bounding box center [451, 367] width 8 height 8
click at [133, 306] on div "Shapes" at bounding box center [135, 366] width 18 height 5
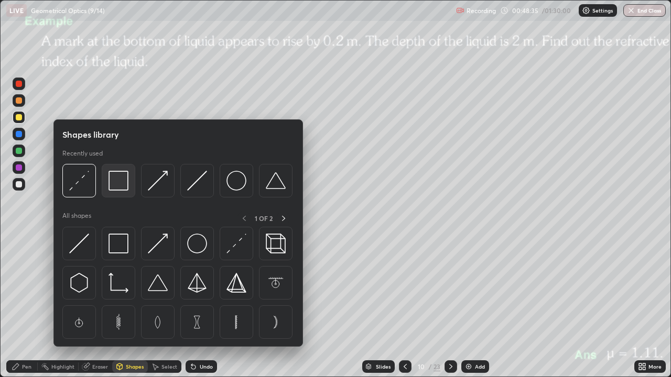
click at [127, 187] on img at bounding box center [118, 181] width 20 height 20
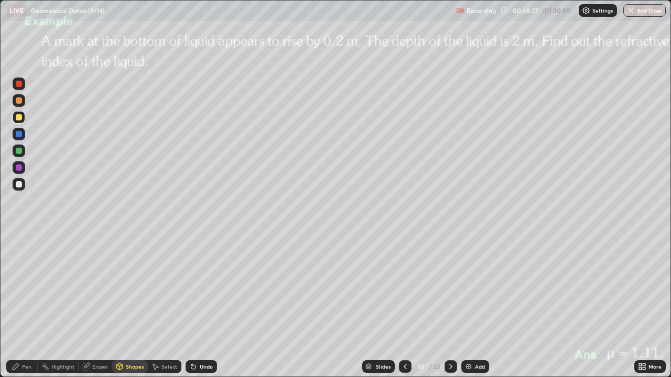
click at [95, 306] on div "Eraser" at bounding box center [100, 366] width 16 height 5
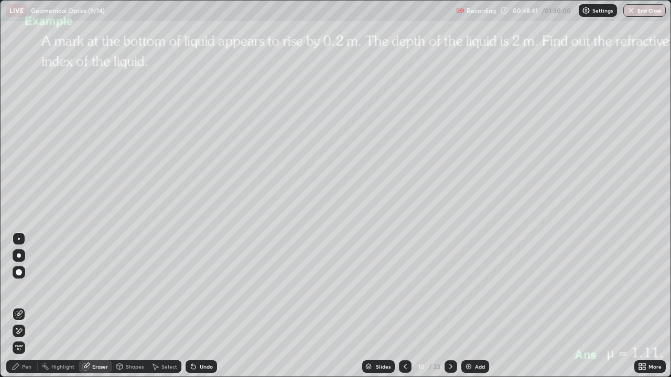
click at [19, 306] on icon at bounding box center [16, 367] width 8 height 8
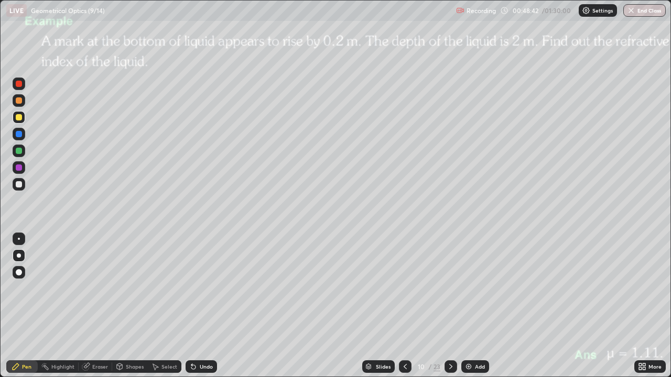
click at [19, 135] on div at bounding box center [19, 134] width 6 height 6
click at [127, 306] on div "Shapes" at bounding box center [135, 366] width 18 height 5
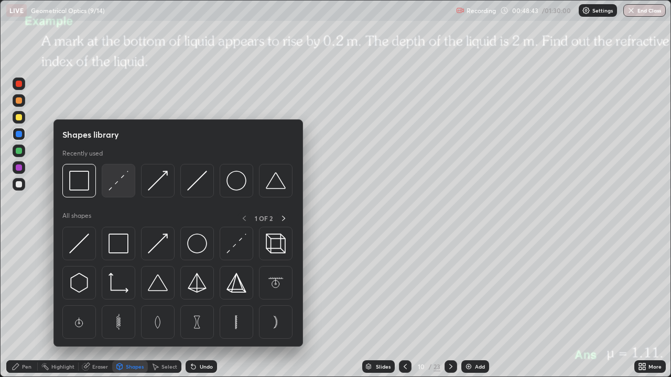
click at [119, 180] on img at bounding box center [118, 181] width 20 height 20
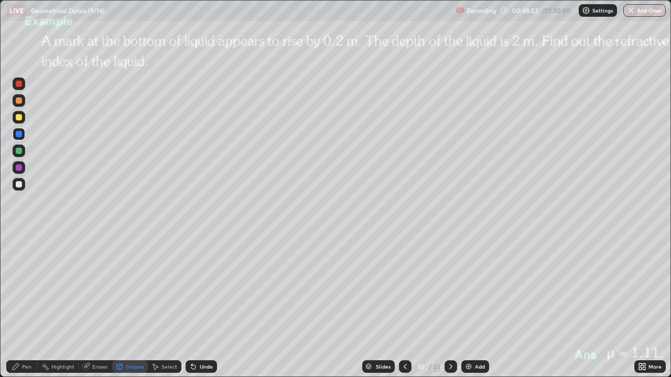
click at [19, 171] on div at bounding box center [19, 167] width 13 height 13
click at [21, 306] on div "Pen" at bounding box center [21, 367] width 31 height 13
click at [20, 186] on div at bounding box center [19, 184] width 6 height 6
click at [201, 306] on div "Undo" at bounding box center [206, 366] width 13 height 5
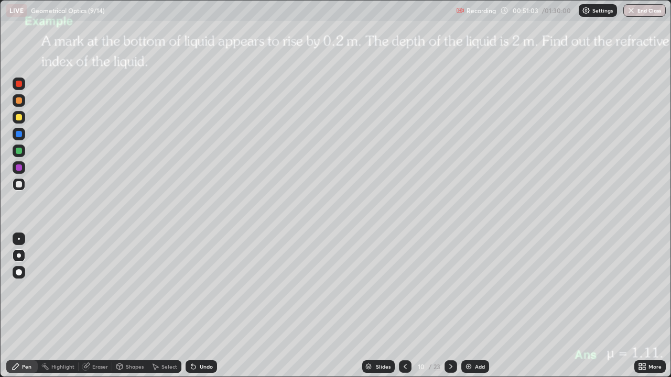
click at [200, 306] on div "Undo" at bounding box center [206, 366] width 13 height 5
click at [210, 306] on div "Undo" at bounding box center [206, 366] width 13 height 5
click at [450, 306] on icon at bounding box center [451, 367] width 8 height 8
click at [133, 306] on div "Shapes" at bounding box center [135, 366] width 18 height 5
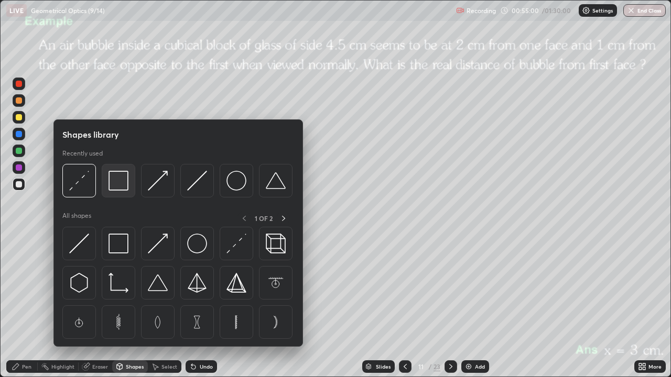
click at [129, 189] on div at bounding box center [119, 181] width 34 height 34
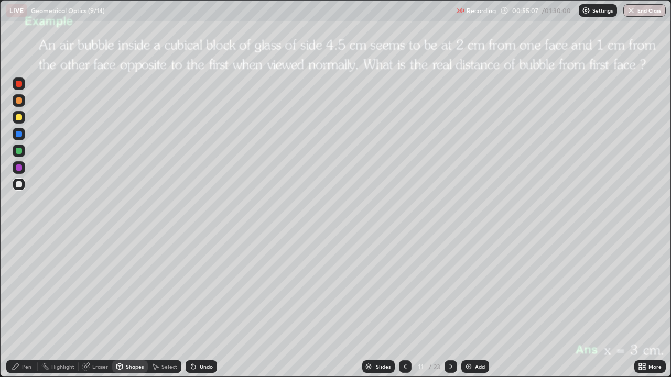
click at [23, 306] on div "Pen" at bounding box center [26, 366] width 9 height 5
click at [20, 119] on div at bounding box center [19, 117] width 6 height 6
click at [96, 306] on div "Eraser" at bounding box center [100, 366] width 16 height 5
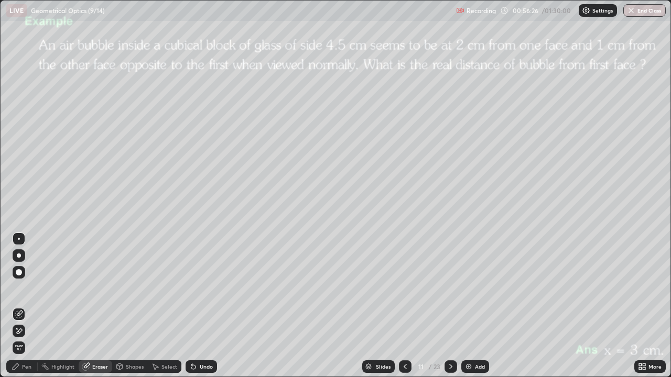
click at [25, 306] on div "Pen" at bounding box center [26, 366] width 9 height 5
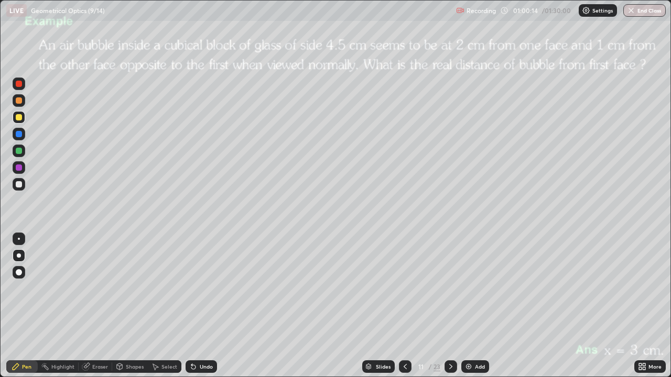
click at [451, 306] on icon at bounding box center [451, 367] width 8 height 8
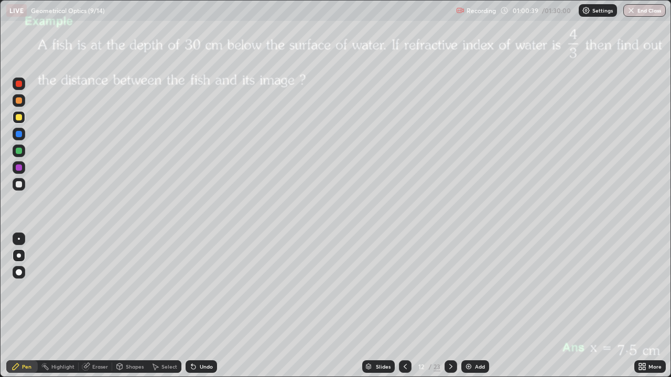
click at [129, 306] on div "Shapes" at bounding box center [135, 366] width 18 height 5
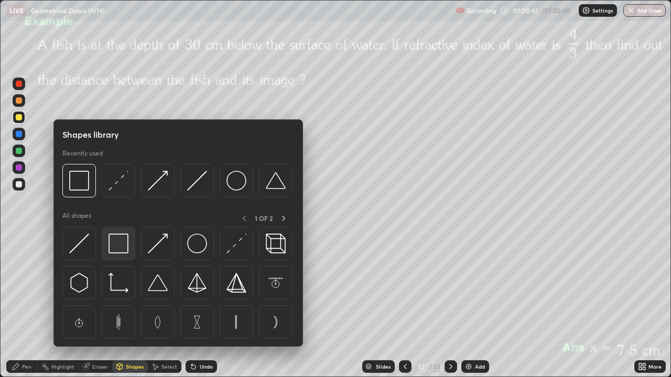
click at [122, 245] on img at bounding box center [118, 244] width 20 height 20
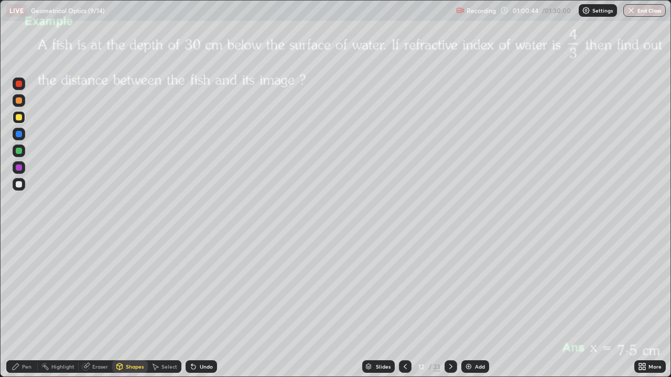
click at [96, 306] on div "Eraser" at bounding box center [100, 366] width 16 height 5
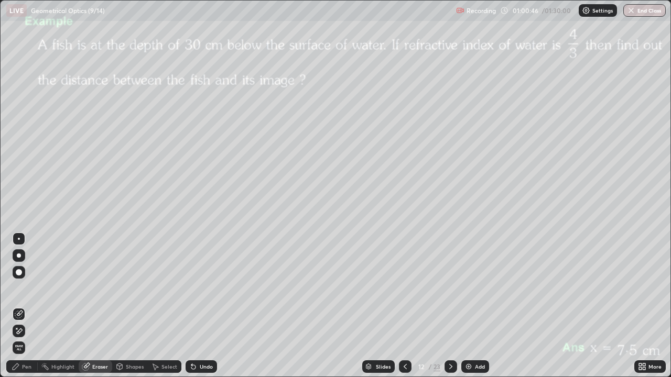
click at [129, 306] on div "Shapes" at bounding box center [135, 366] width 18 height 5
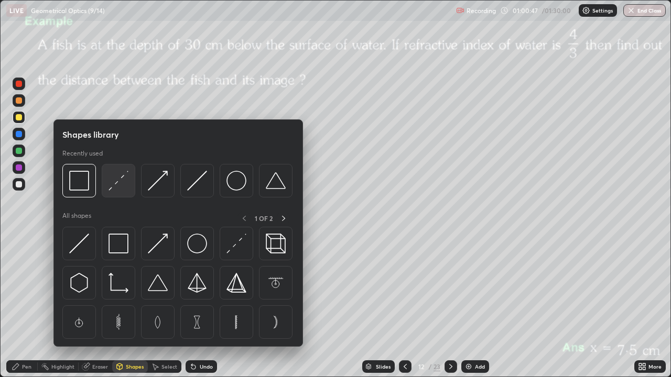
click at [121, 182] on img at bounding box center [118, 181] width 20 height 20
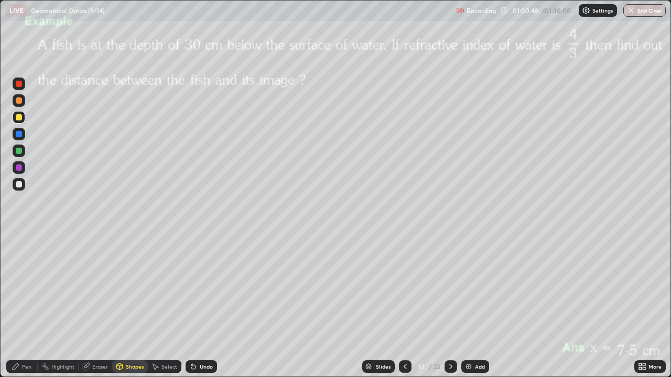
click at [19, 135] on div at bounding box center [19, 134] width 6 height 6
click at [24, 306] on div "Pen" at bounding box center [21, 367] width 31 height 13
click at [20, 168] on div at bounding box center [19, 168] width 6 height 6
click at [20, 138] on div at bounding box center [19, 134] width 13 height 13
click at [20, 186] on div at bounding box center [19, 184] width 6 height 6
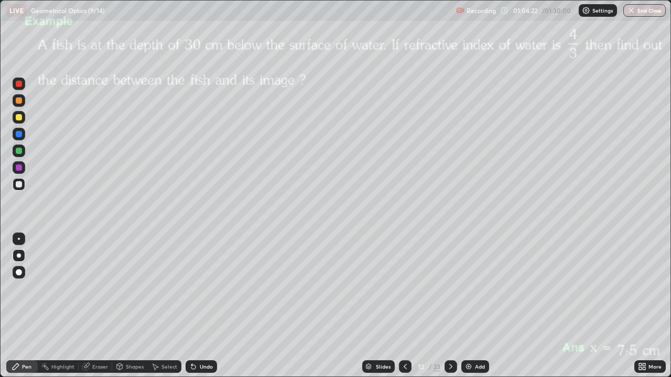
click at [450, 306] on icon at bounding box center [451, 367] width 8 height 8
click at [139, 306] on div "Shapes" at bounding box center [130, 367] width 36 height 13
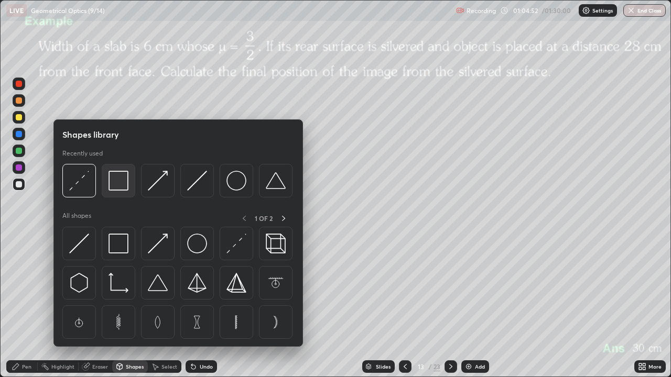
click at [126, 189] on img at bounding box center [118, 181] width 20 height 20
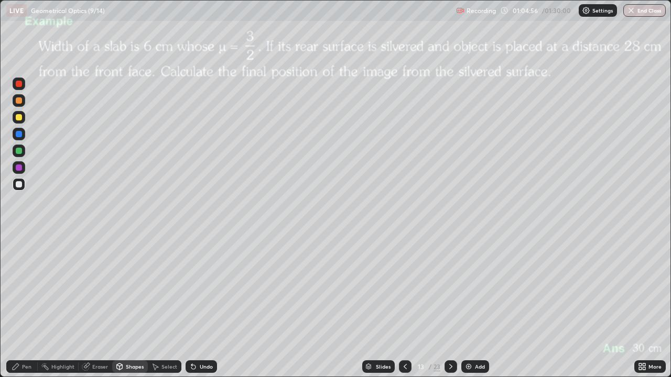
click at [27, 306] on div "Pen" at bounding box center [26, 366] width 9 height 5
click at [20, 153] on div at bounding box center [19, 151] width 6 height 6
click at [19, 117] on div at bounding box center [19, 117] width 6 height 6
click at [450, 306] on icon at bounding box center [451, 367] width 8 height 8
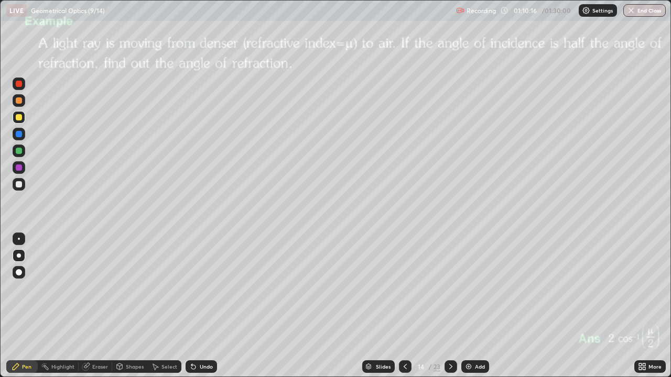
click at [454, 306] on div at bounding box center [450, 367] width 13 height 13
click at [450, 306] on icon at bounding box center [451, 367] width 8 height 8
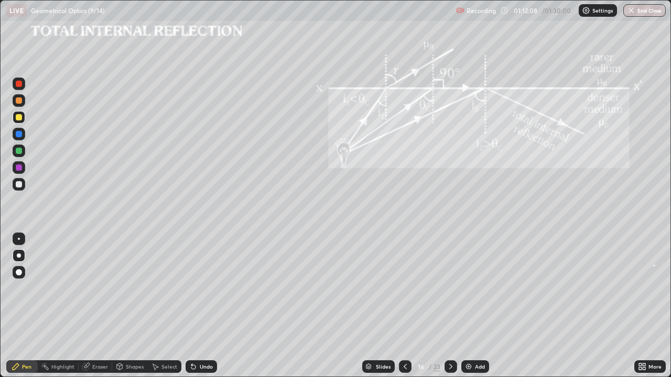
click at [133, 306] on div "Shapes" at bounding box center [135, 366] width 18 height 5
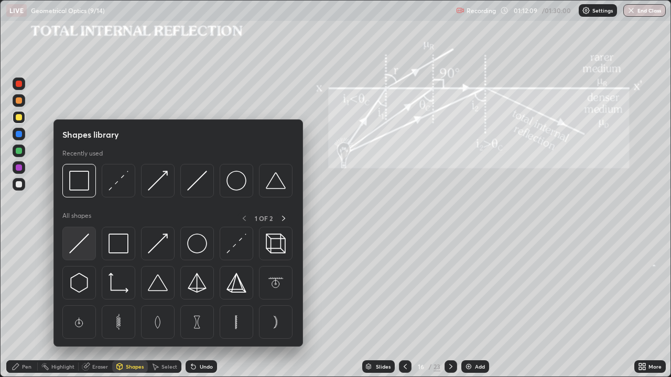
click at [83, 242] on img at bounding box center [79, 244] width 20 height 20
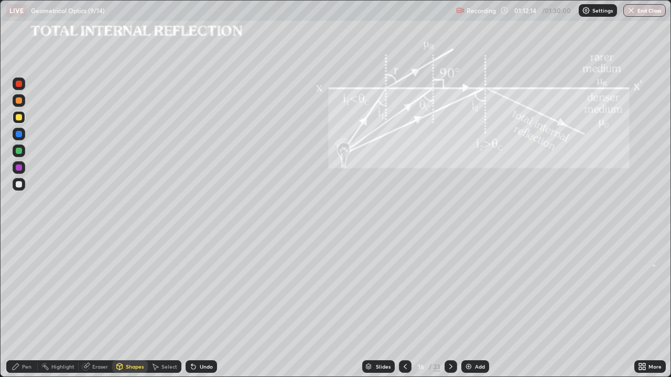
click at [21, 306] on div "Pen" at bounding box center [21, 367] width 31 height 13
click at [17, 151] on div at bounding box center [19, 151] width 6 height 6
click at [197, 306] on div "Undo" at bounding box center [201, 367] width 31 height 13
click at [123, 306] on div "Shapes" at bounding box center [130, 367] width 36 height 13
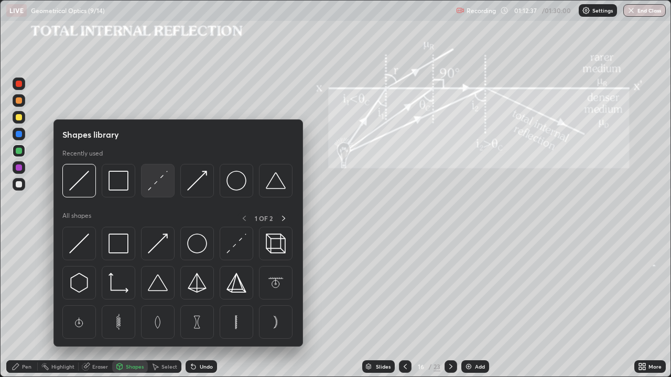
click at [149, 186] on img at bounding box center [158, 181] width 20 height 20
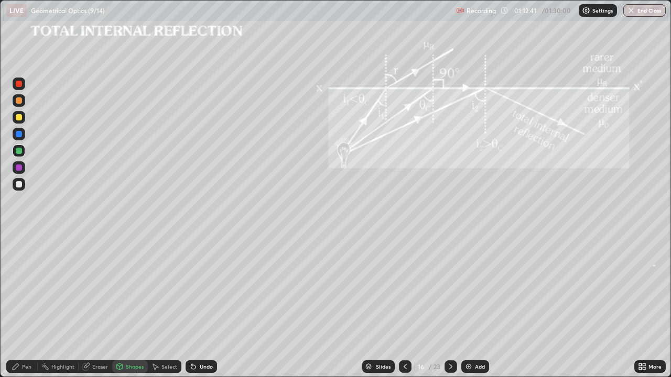
click at [126, 306] on div "Shapes" at bounding box center [135, 366] width 18 height 5
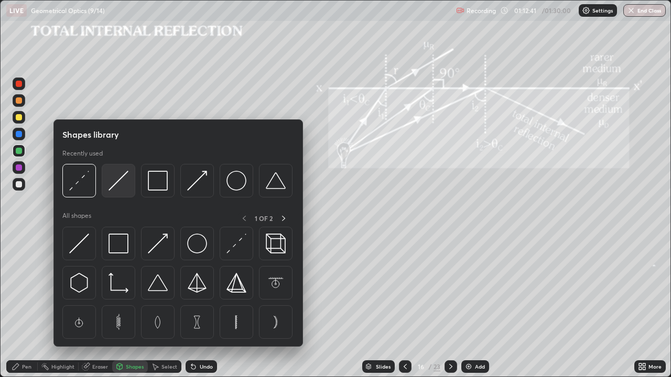
click at [117, 184] on img at bounding box center [118, 181] width 20 height 20
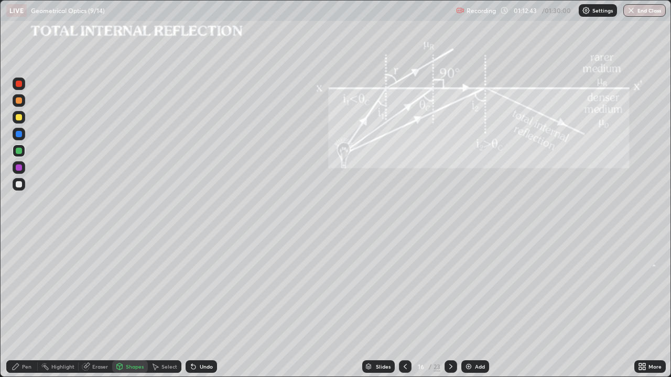
click at [20, 100] on div at bounding box center [19, 100] width 6 height 6
click at [23, 306] on div "Pen" at bounding box center [21, 367] width 31 height 13
click at [19, 186] on div at bounding box center [19, 184] width 6 height 6
click at [20, 168] on div at bounding box center [19, 168] width 6 height 6
click at [18, 101] on div at bounding box center [19, 100] width 6 height 6
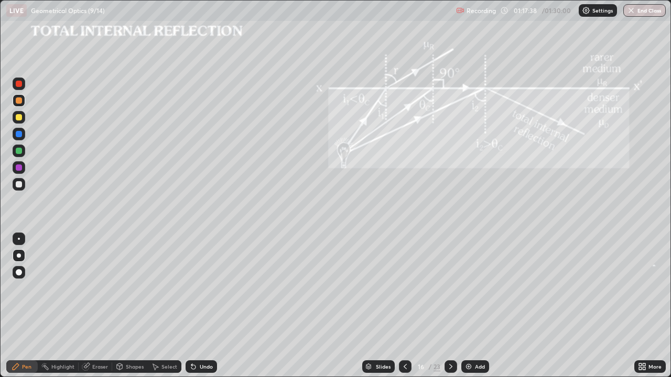
click at [20, 187] on div at bounding box center [19, 184] width 6 height 6
click at [566, 306] on div "Slides 16 / 23 Add" at bounding box center [425, 366] width 417 height 21
click at [564, 306] on div "Slides 16 / 23 Add" at bounding box center [425, 366] width 417 height 21
click at [566, 306] on div "Slides 16 / 23 Add" at bounding box center [425, 366] width 417 height 21
click at [642, 13] on button "End Class" at bounding box center [644, 10] width 42 height 13
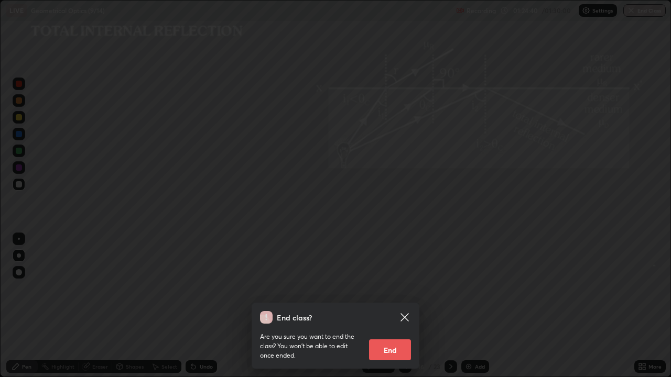
click at [395, 306] on button "End" at bounding box center [390, 350] width 42 height 21
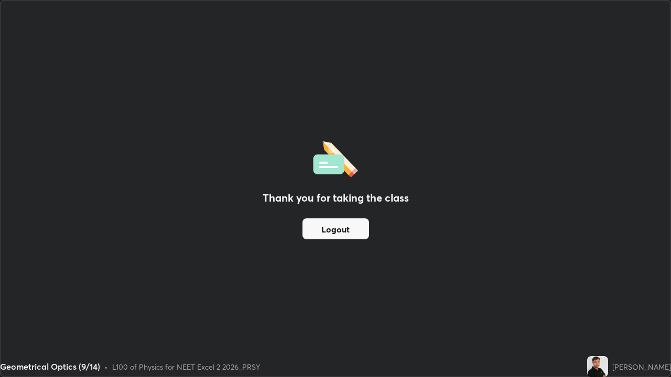
click at [343, 227] on button "Logout" at bounding box center [335, 229] width 67 height 21
